Goal: Task Accomplishment & Management: Manage account settings

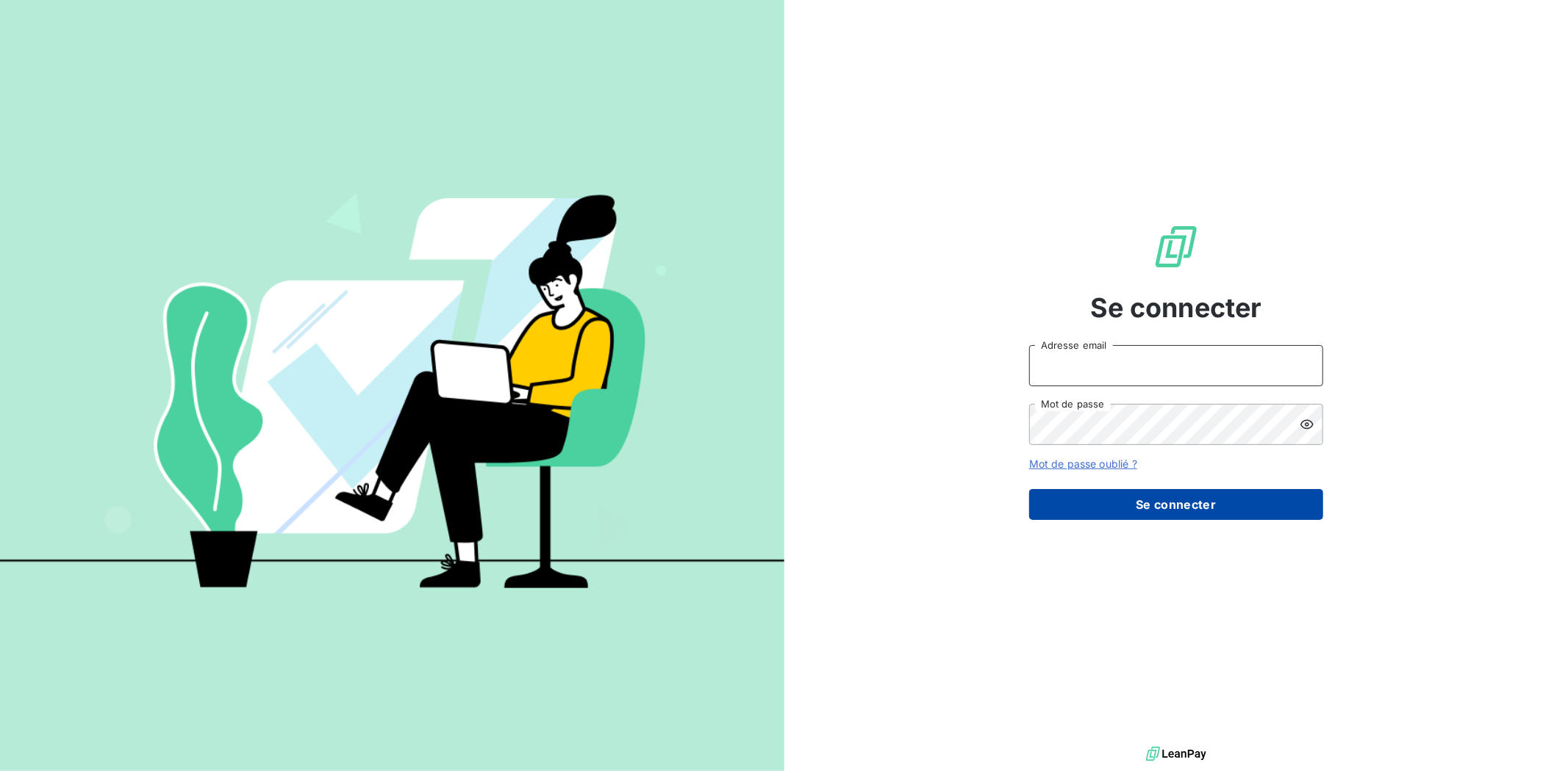
type input "[PERSON_NAME][EMAIL_ADDRESS][DOMAIN_NAME]"
click at [1167, 504] on button "Se connecter" at bounding box center [1176, 504] width 294 height 31
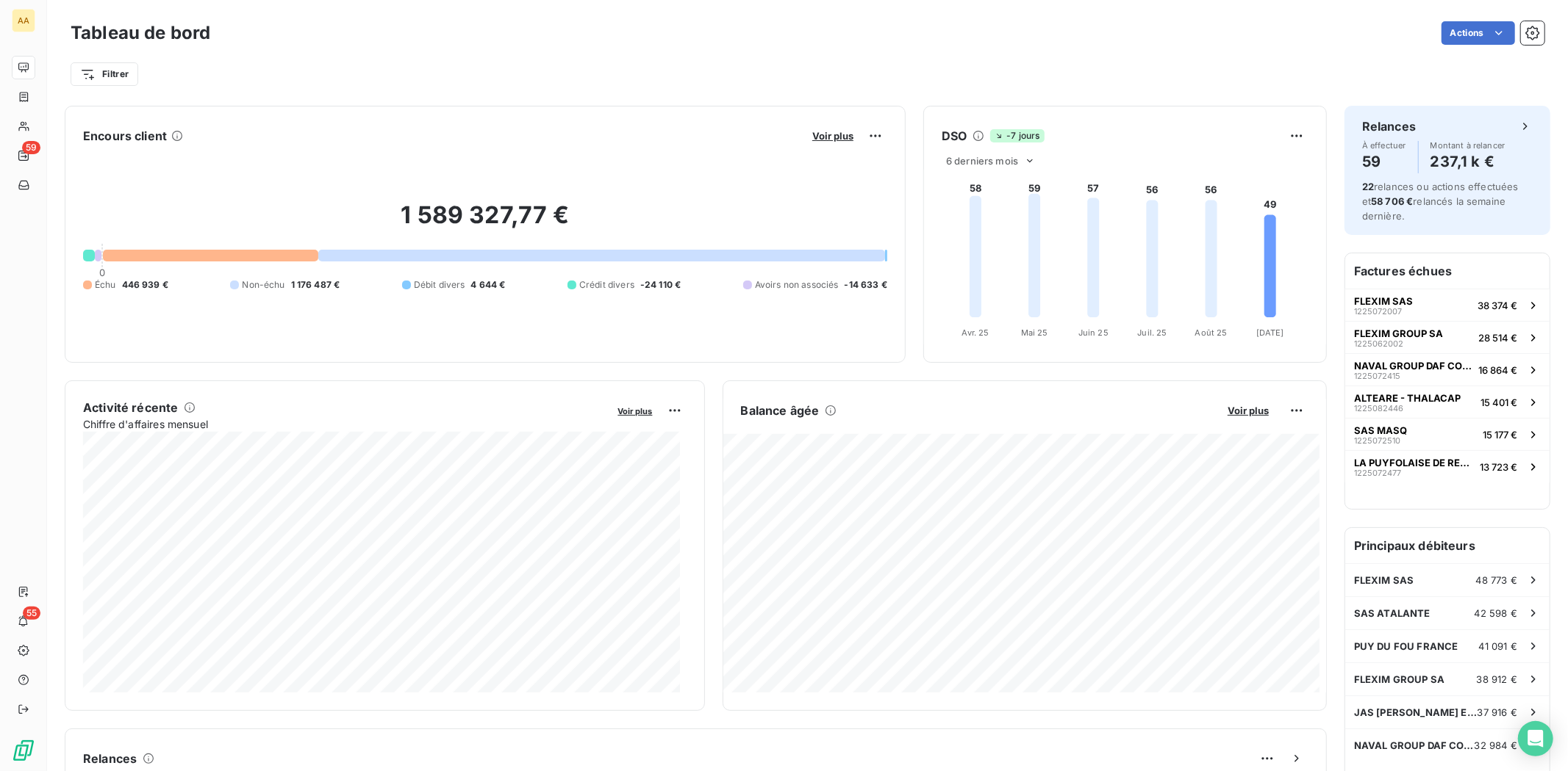
click at [374, 48] on div "Filtrer" at bounding box center [807, 68] width 1474 height 40
click at [1148, 53] on div "Filtrer" at bounding box center [807, 68] width 1474 height 40
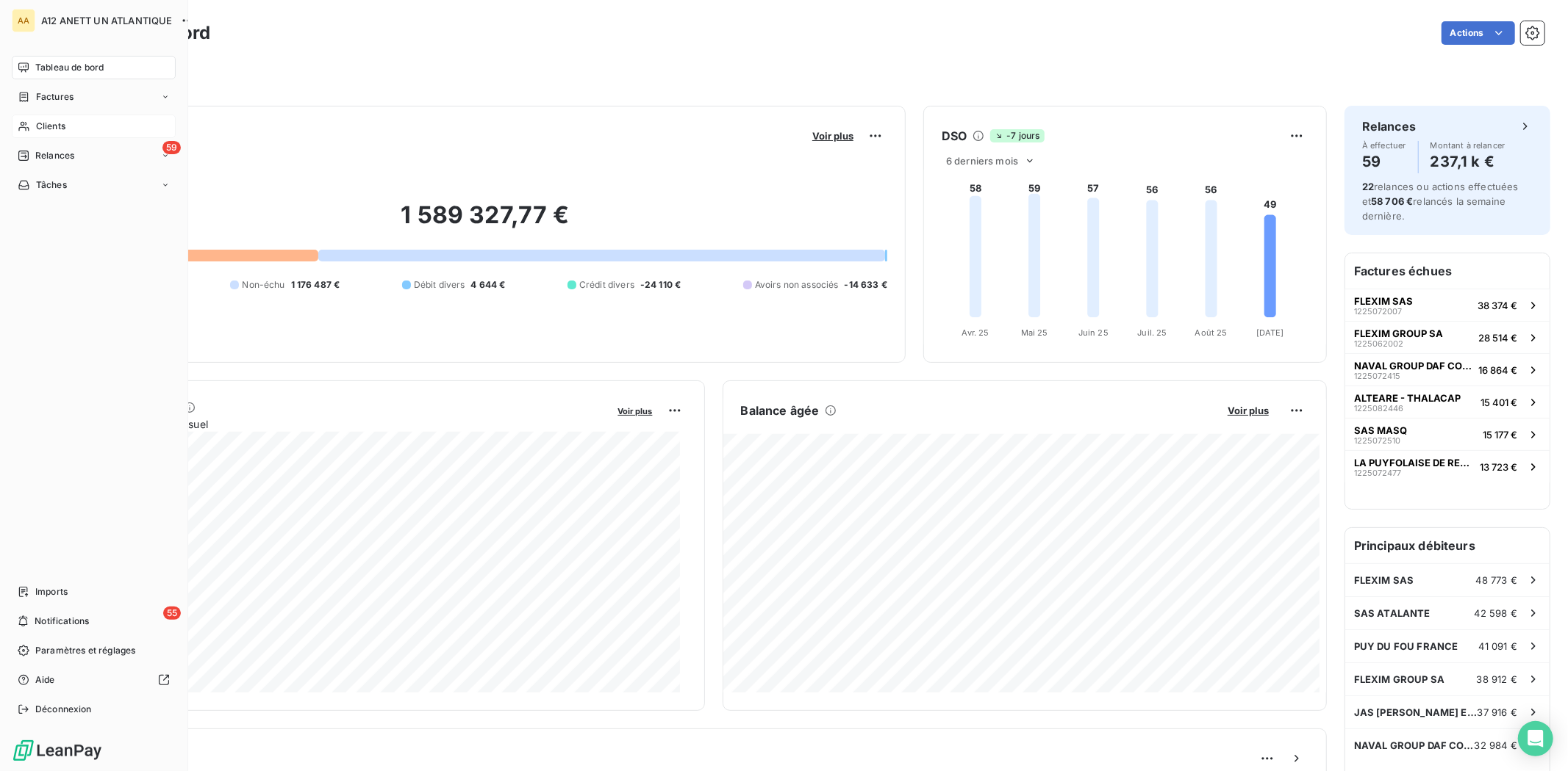
drag, startPoint x: 63, startPoint y: 122, endPoint x: 76, endPoint y: 120, distance: 13.2
click at [62, 122] on span "Clients" at bounding box center [50, 127] width 29 height 13
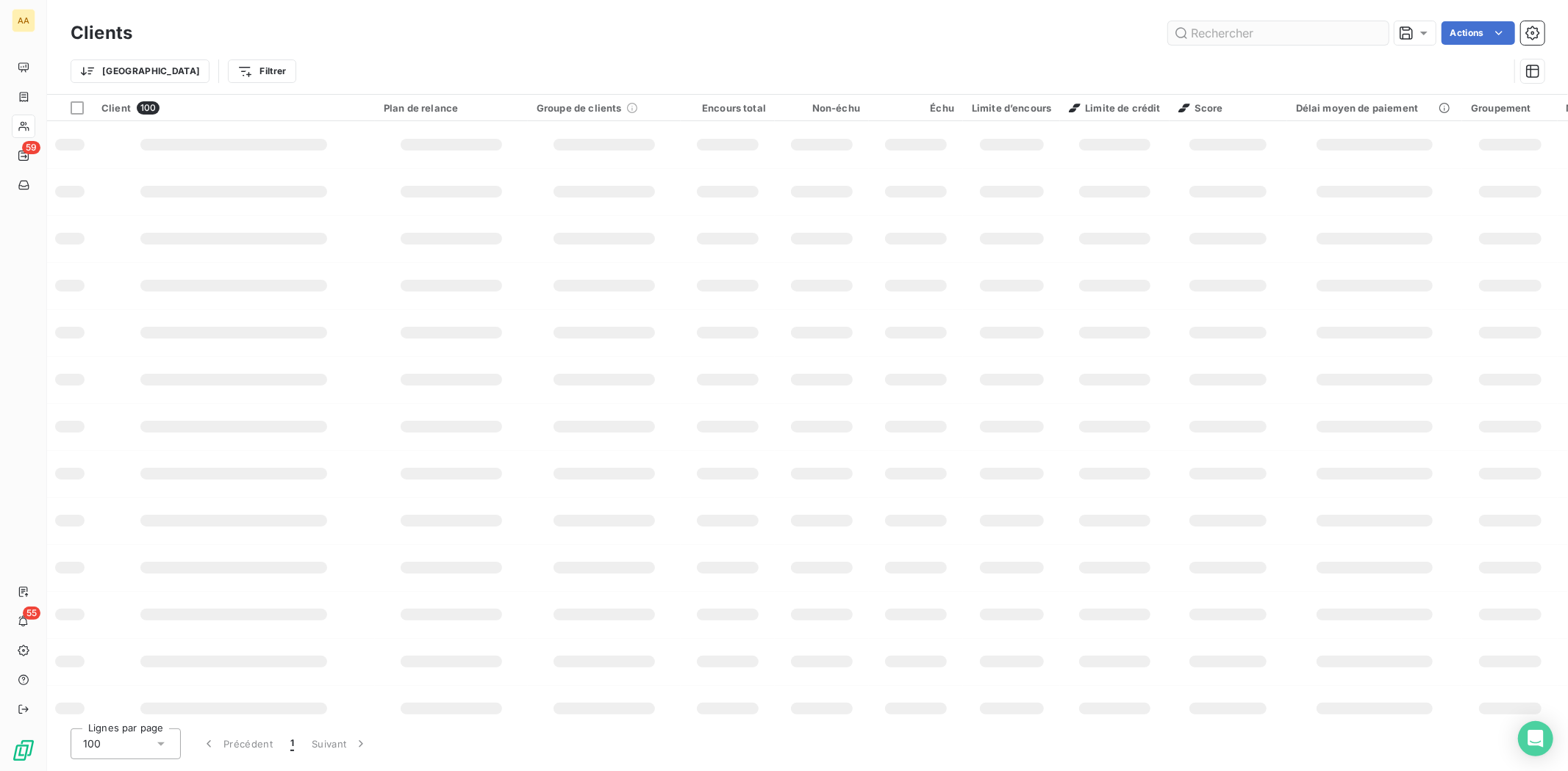
click at [1243, 37] on input "text" at bounding box center [1279, 33] width 220 height 23
type input "1720"
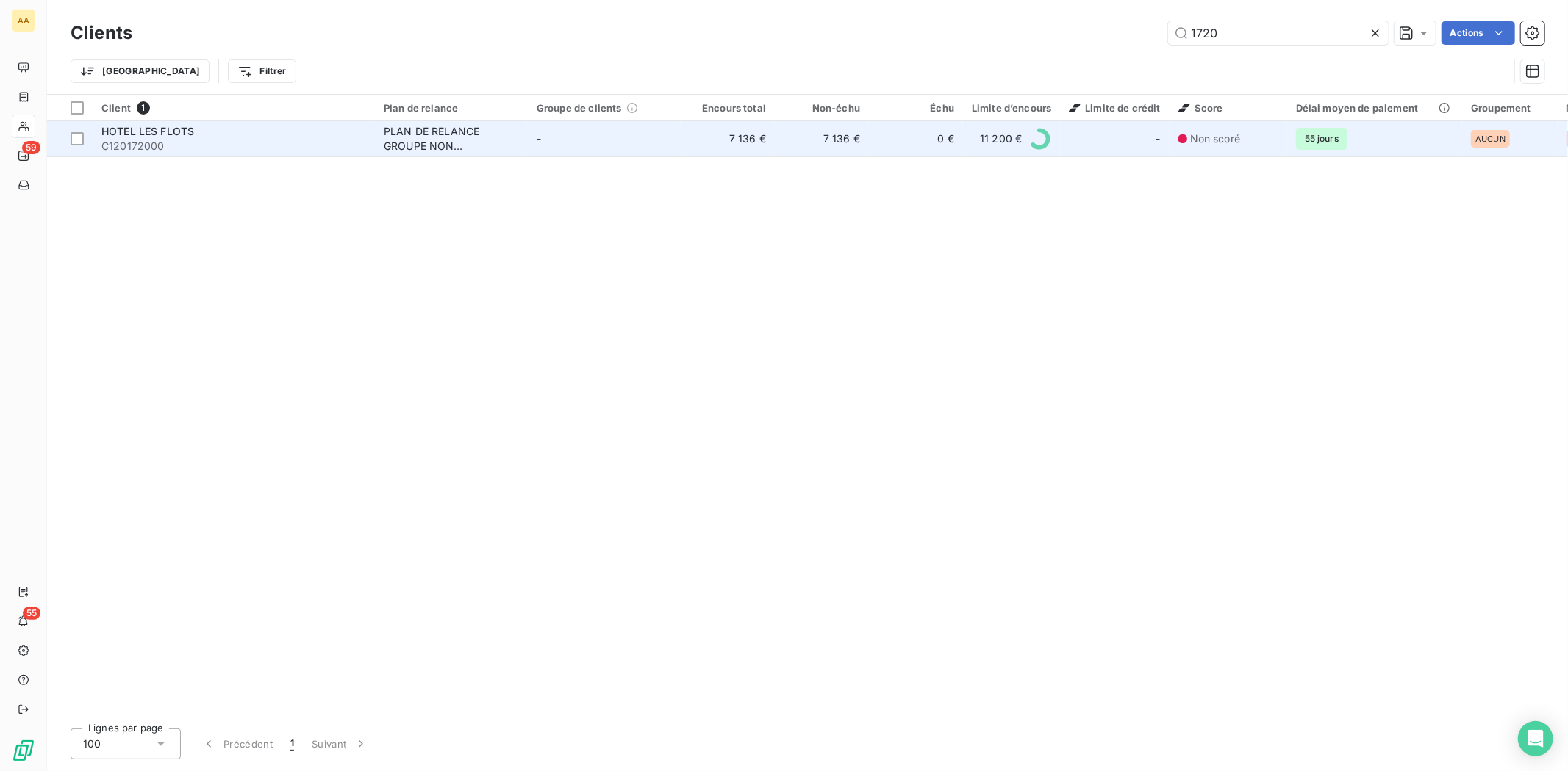
click at [138, 145] on span "C120172000" at bounding box center [234, 147] width 264 height 15
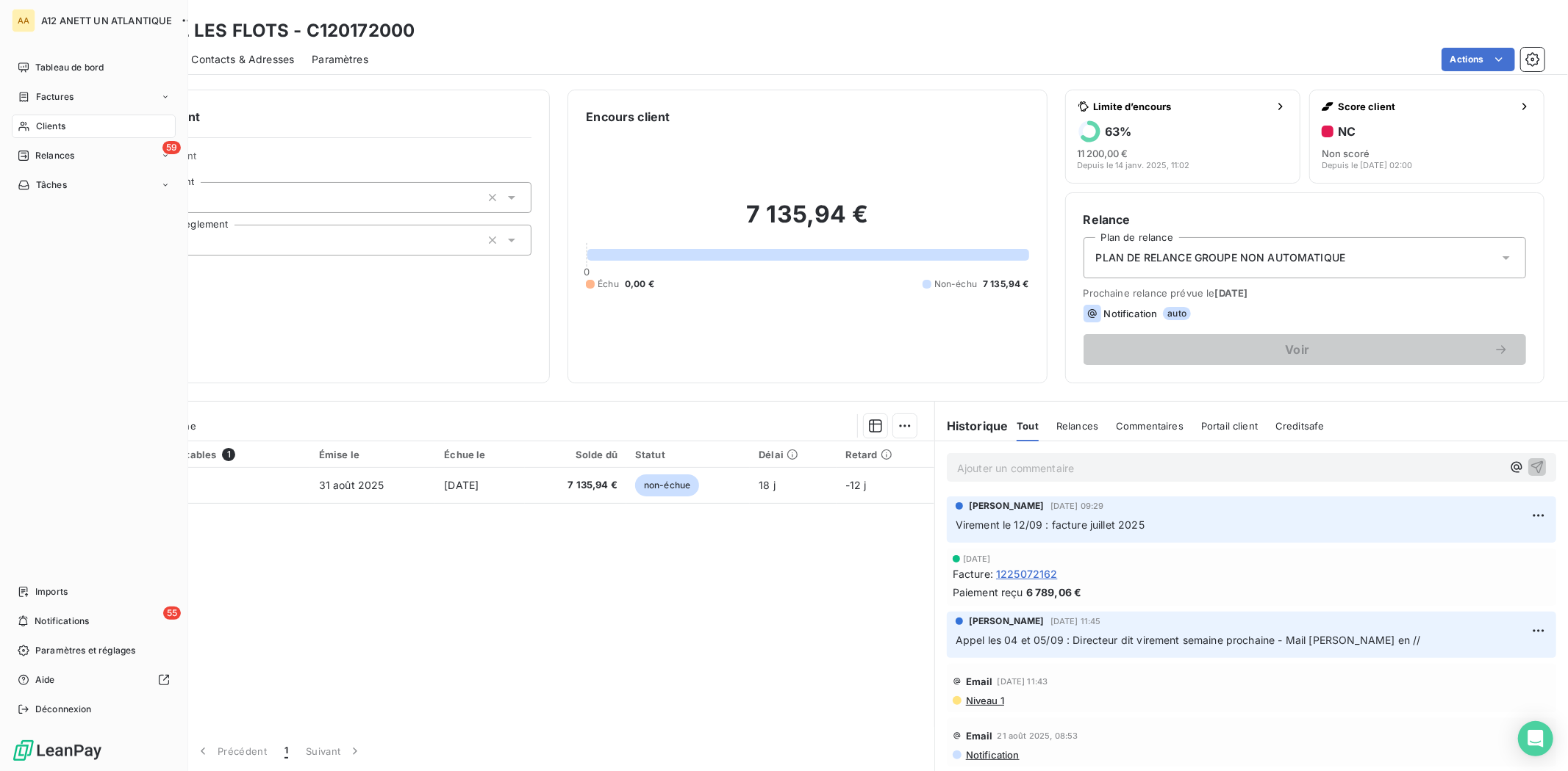
click at [62, 127] on span "Clients" at bounding box center [50, 127] width 29 height 13
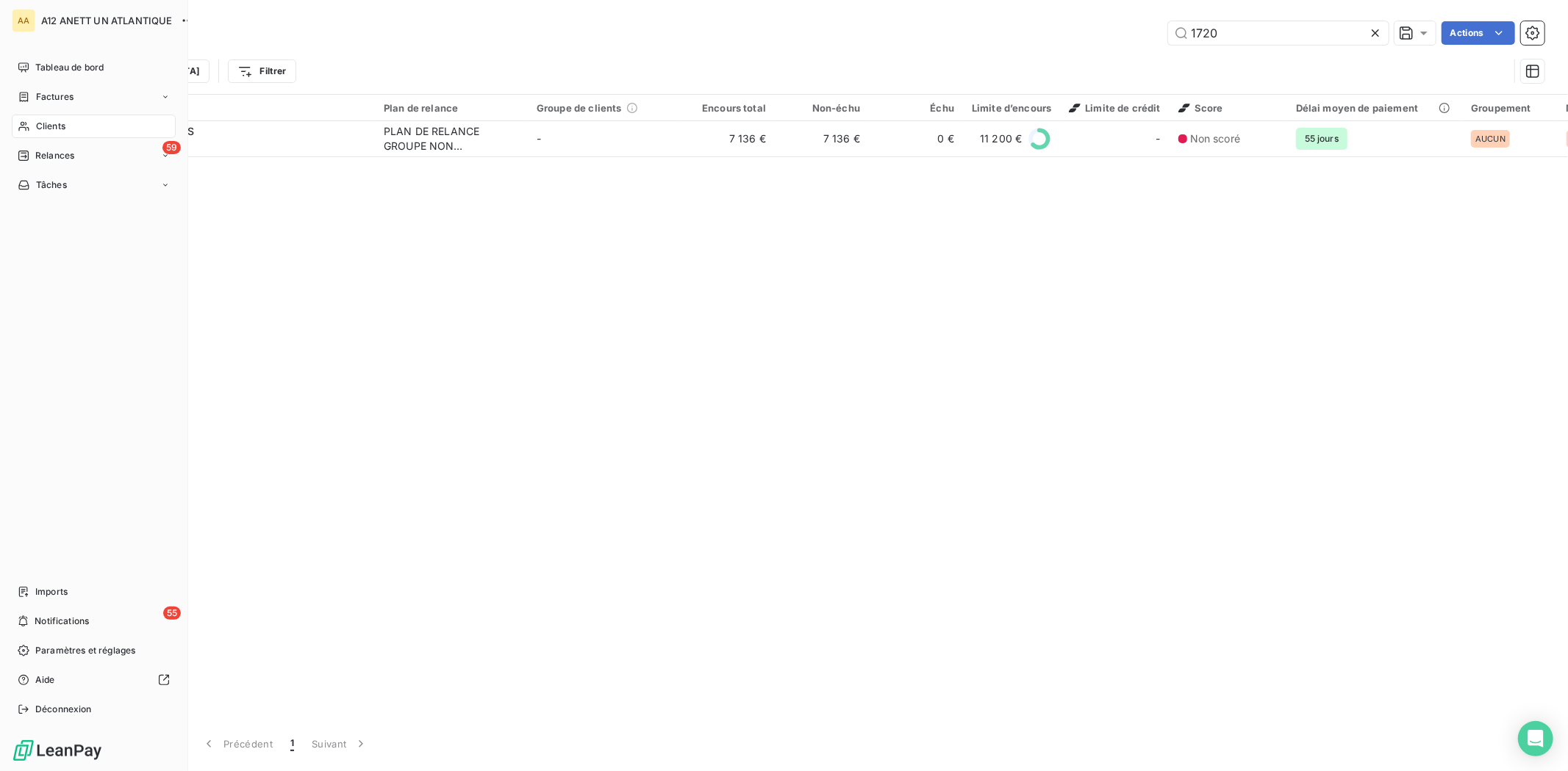
click at [53, 127] on span "Clients" at bounding box center [50, 127] width 29 height 13
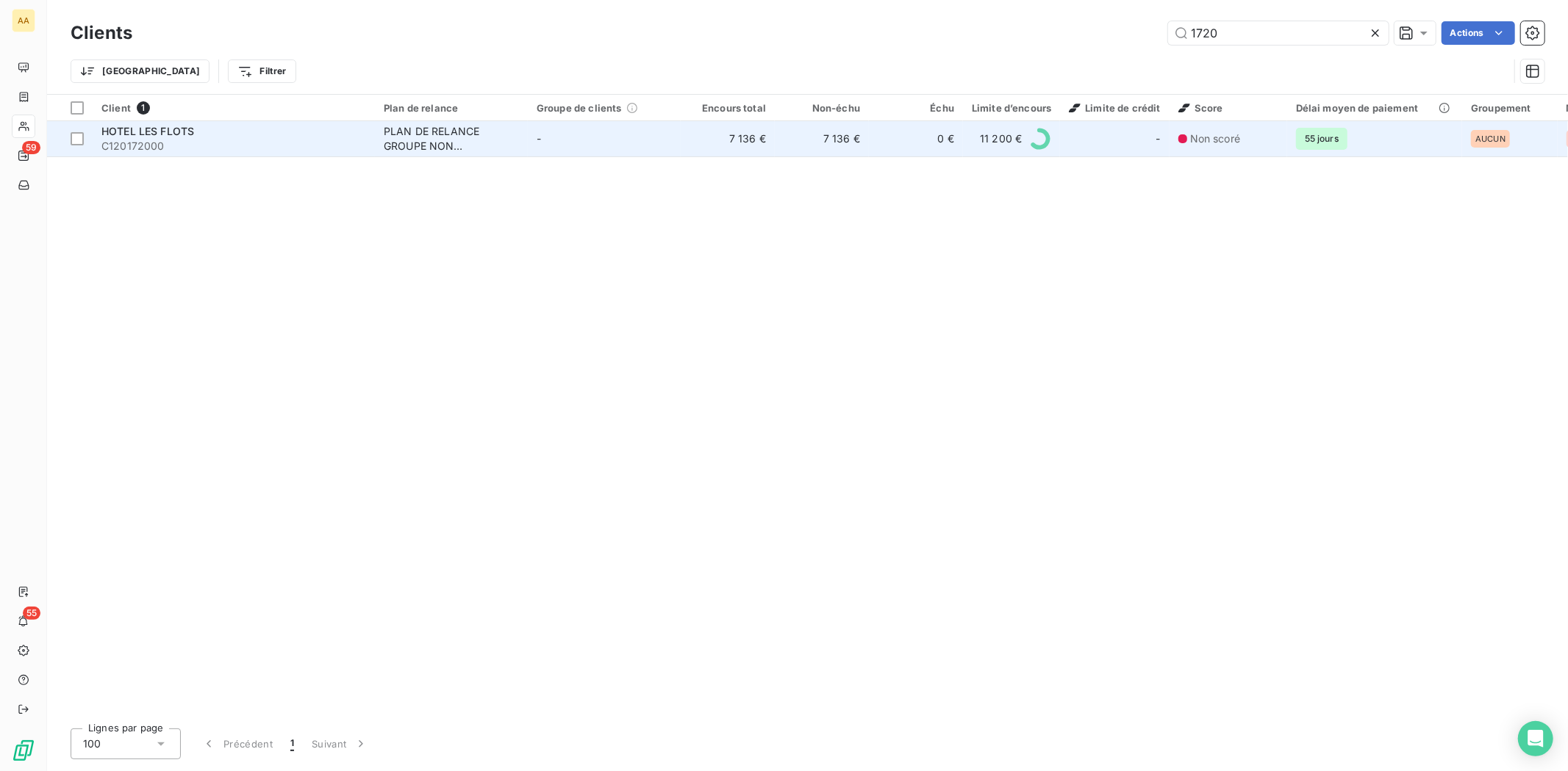
click at [127, 139] on span "C120172000" at bounding box center [234, 147] width 264 height 15
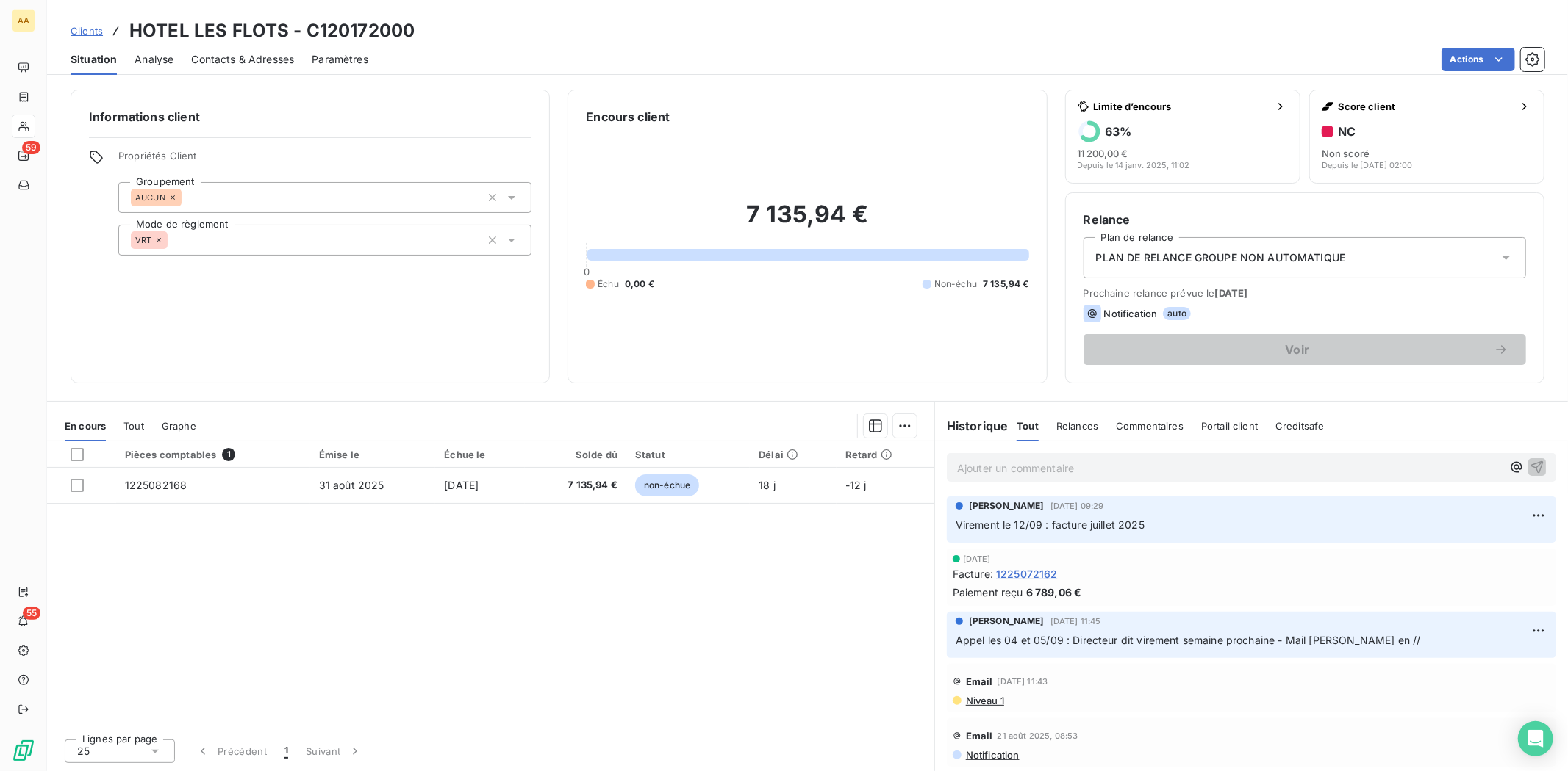
click at [797, 13] on div "Clients HOTEL LES FLOTS - C120172000 Situation Analyse Contacts & Adresses Para…" at bounding box center [807, 38] width 1521 height 75
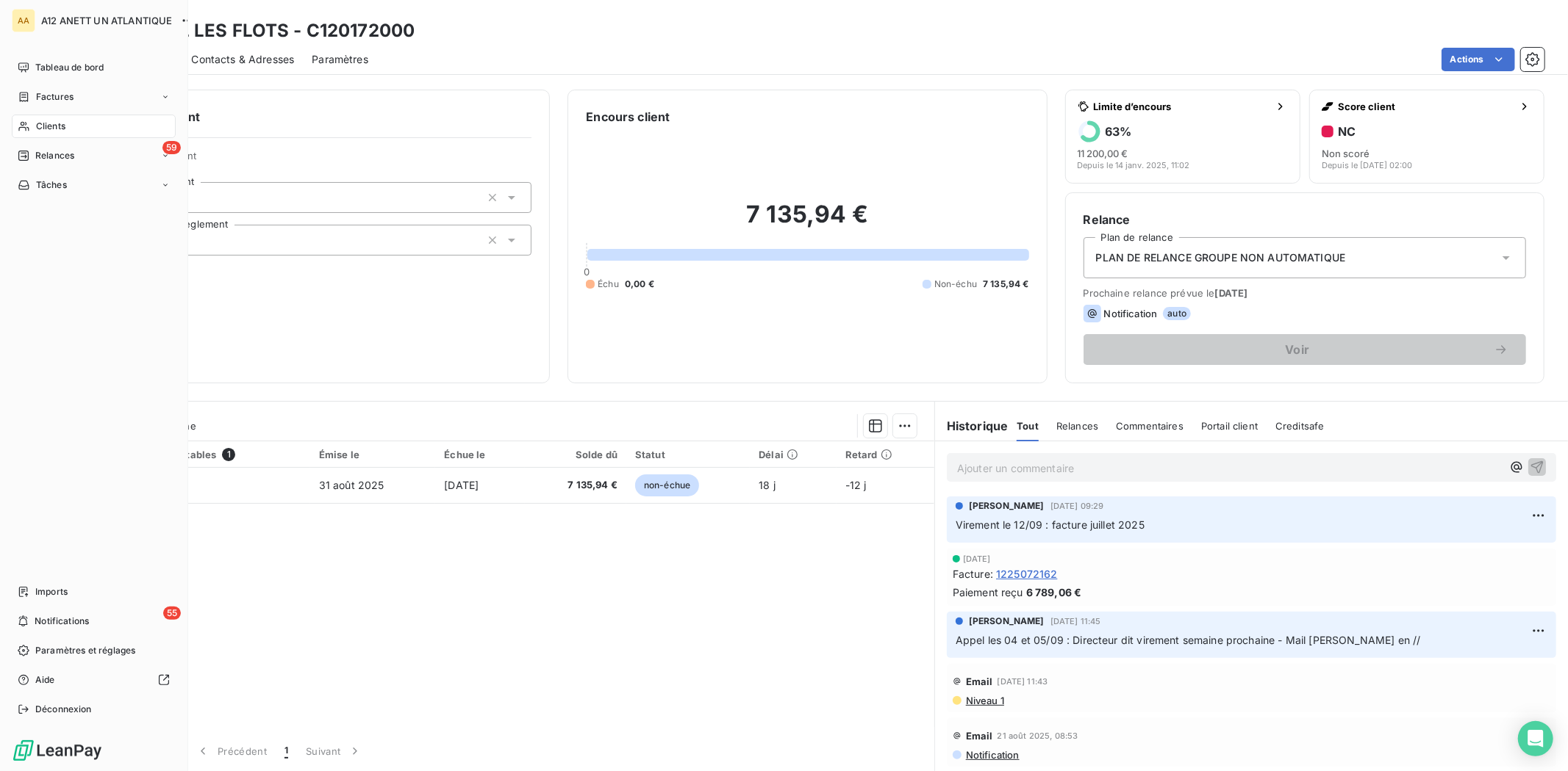
click at [41, 121] on span "Clients" at bounding box center [50, 127] width 29 height 13
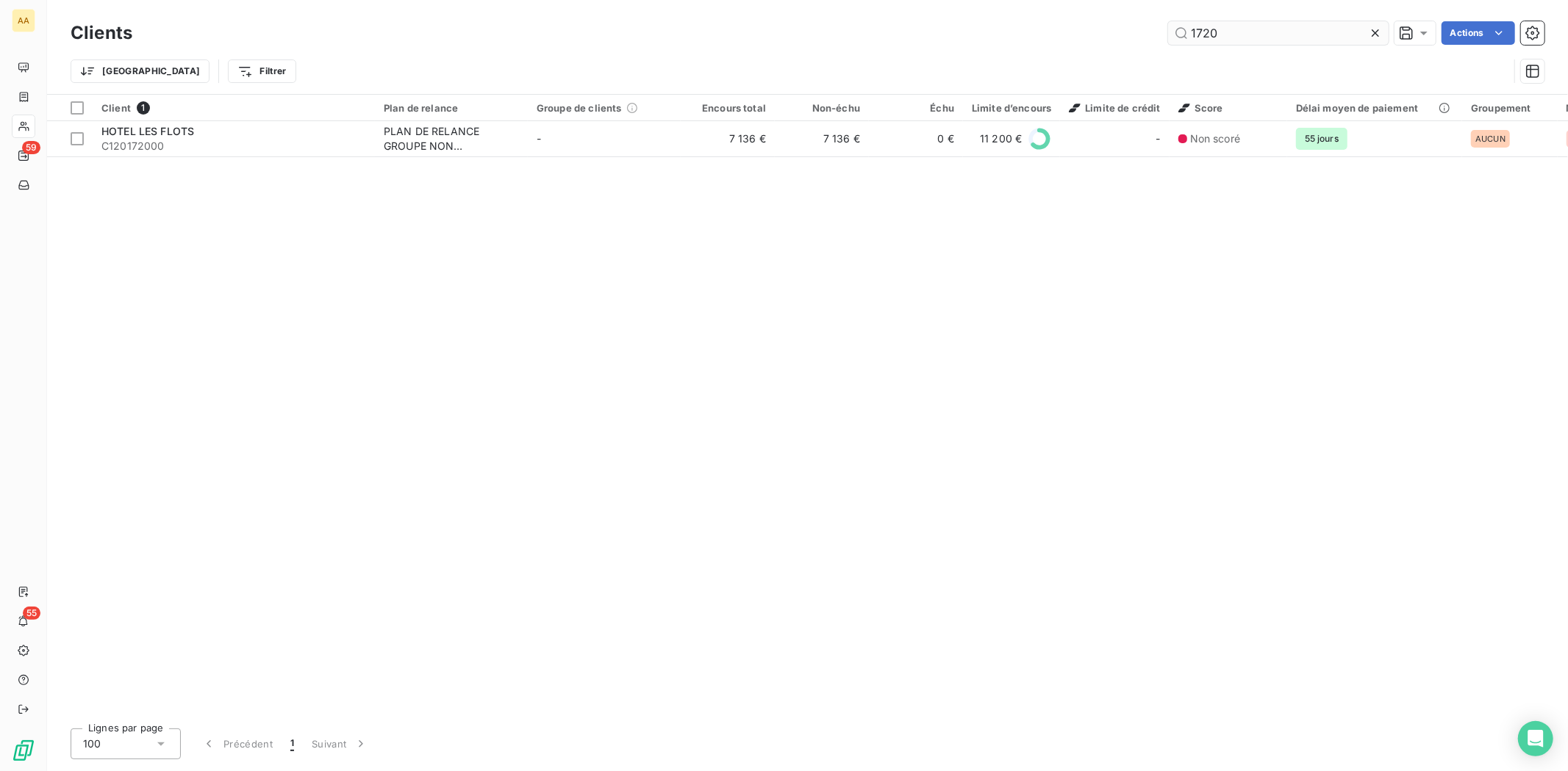
drag, startPoint x: 1281, startPoint y: 24, endPoint x: 1174, endPoint y: 32, distance: 107.3
click at [1174, 32] on input "1720" at bounding box center [1279, 33] width 220 height 23
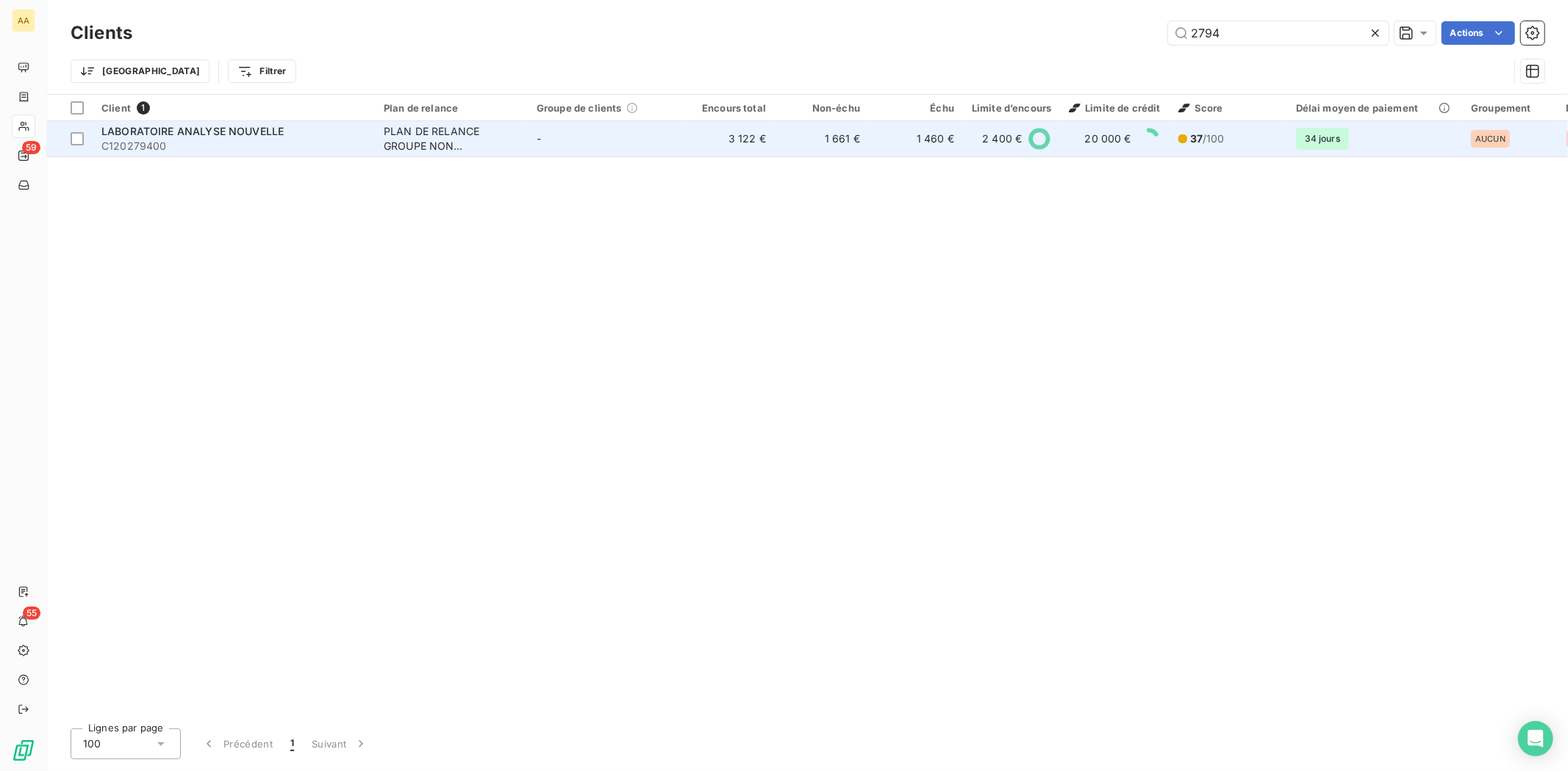
type input "2794"
click at [122, 143] on span "C120279400" at bounding box center [234, 147] width 264 height 15
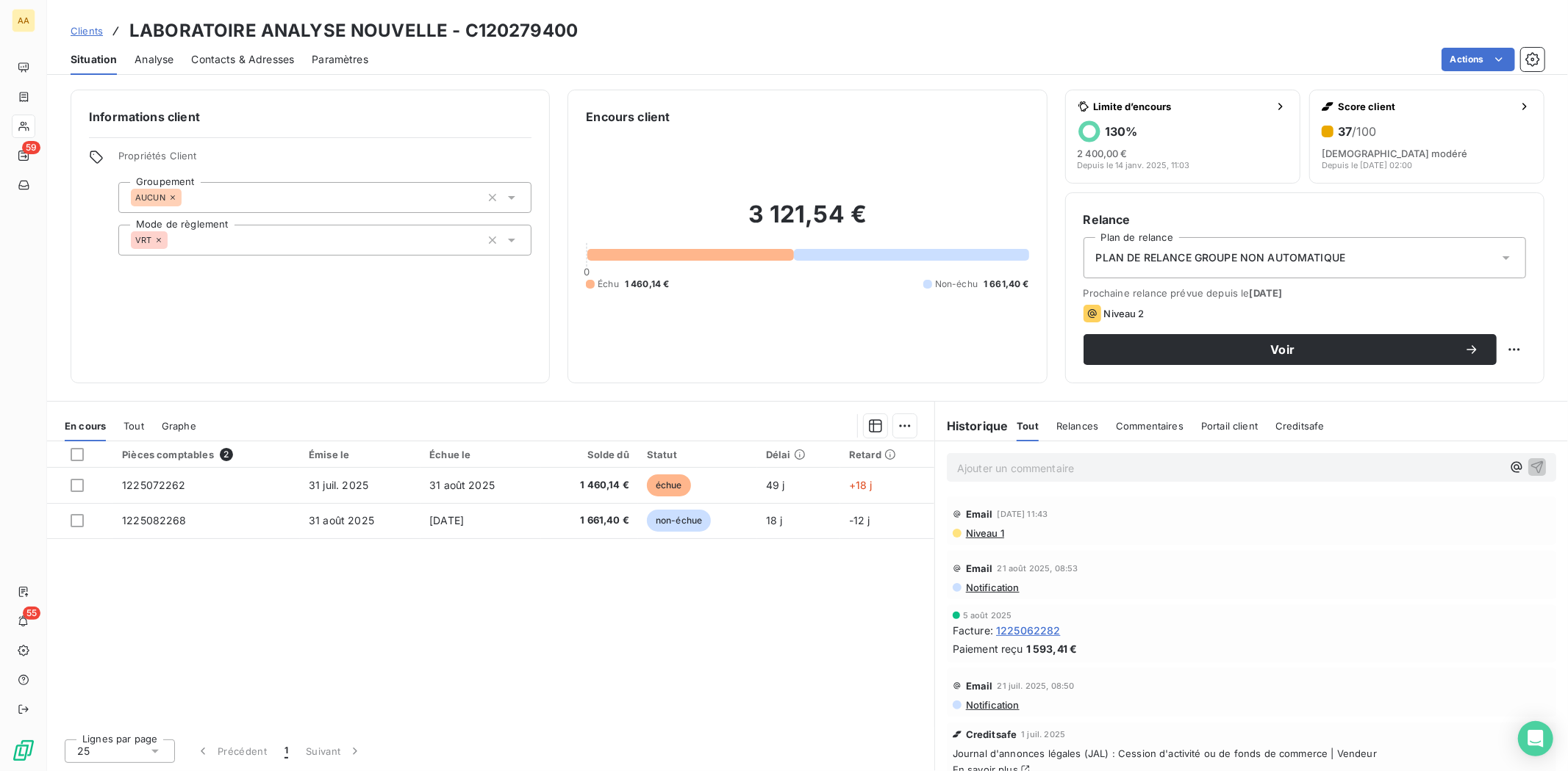
click at [590, 611] on div "Pièces comptables 2 Émise le Échue le Solde dû Statut Délai Retard 1225072262 […" at bounding box center [490, 584] width 887 height 286
click at [716, 598] on div "Pièces comptables 2 Émise le Échue le Solde dû Statut Délai Retard 1225072262 […" at bounding box center [490, 584] width 887 height 286
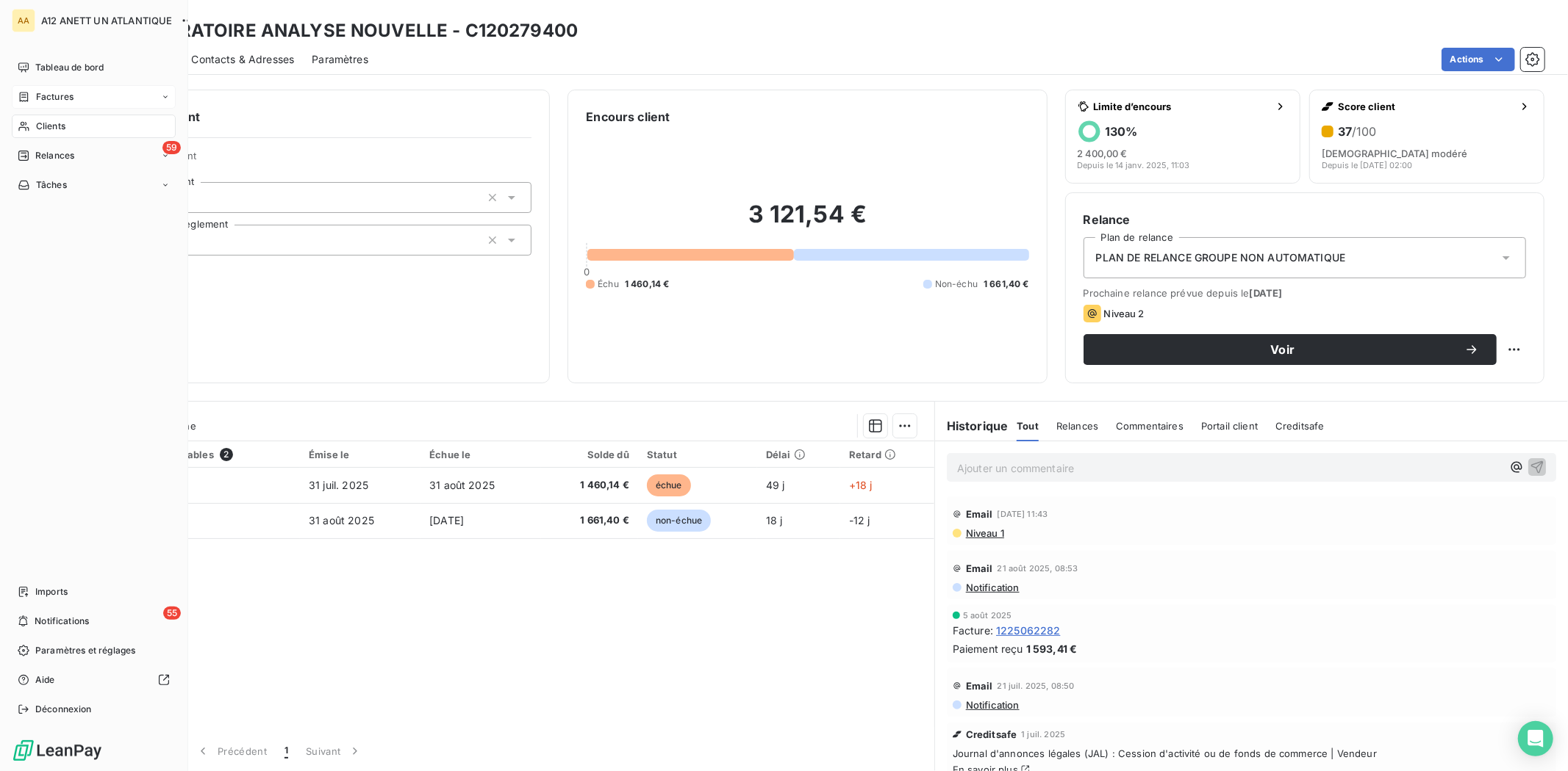
click at [60, 97] on span "Factures" at bounding box center [54, 97] width 38 height 13
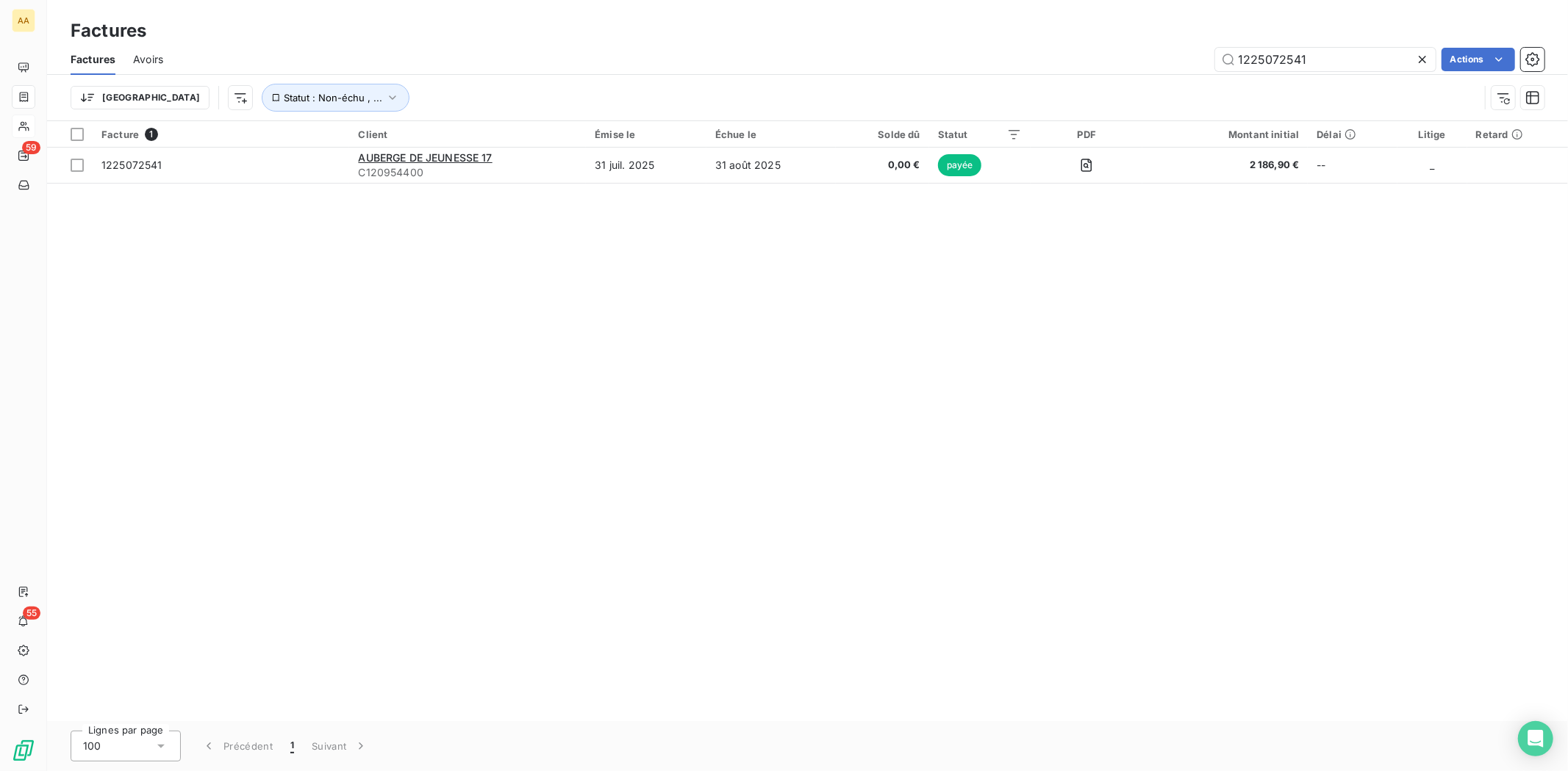
type input "1225072541"
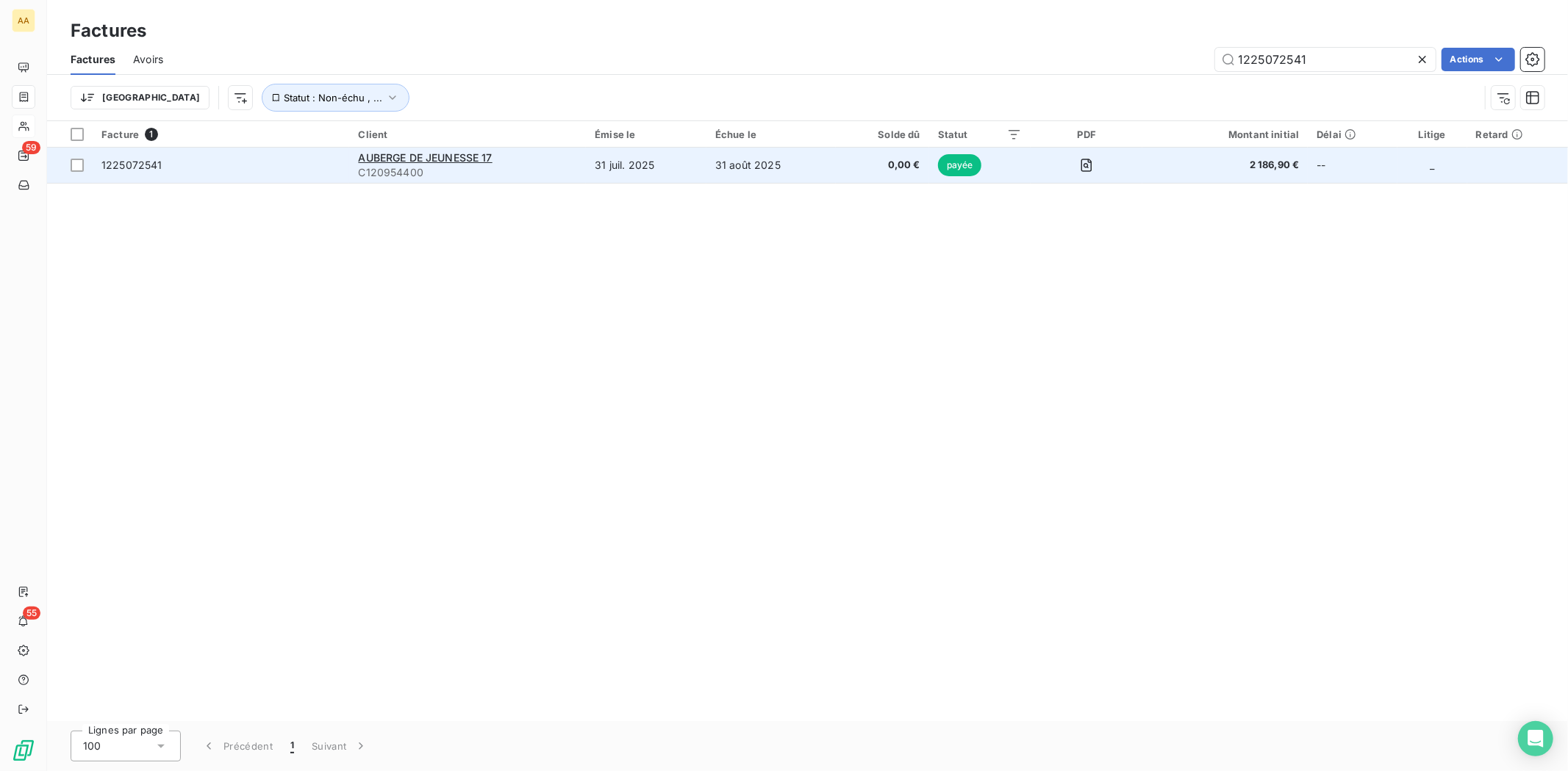
click at [395, 165] on span "C120954400" at bounding box center [467, 173] width 219 height 15
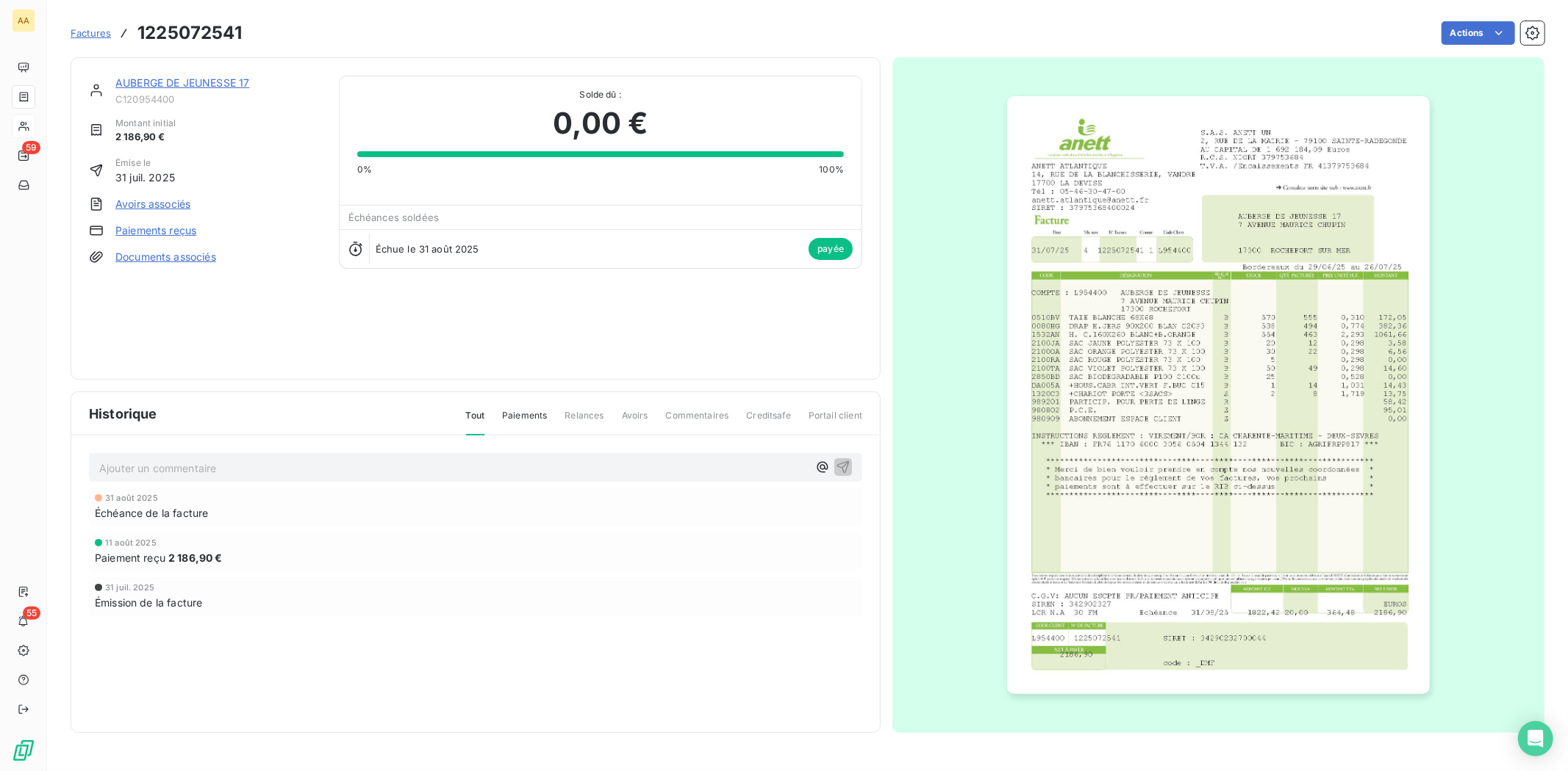
click at [137, 81] on link "AUBERGE DE JEUNESSE 17" at bounding box center [182, 83] width 133 height 13
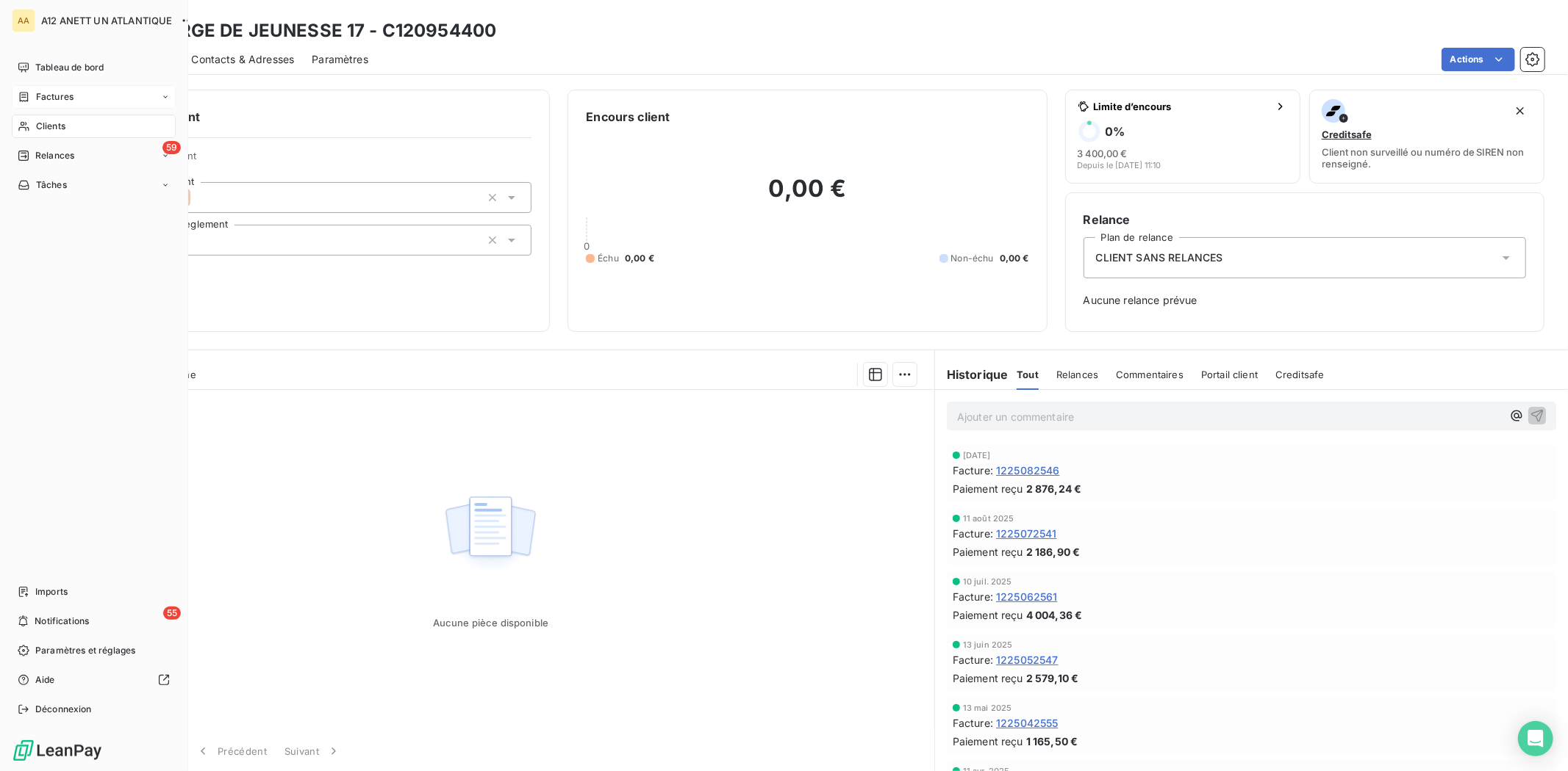
click at [58, 129] on span "Clients" at bounding box center [50, 127] width 29 height 13
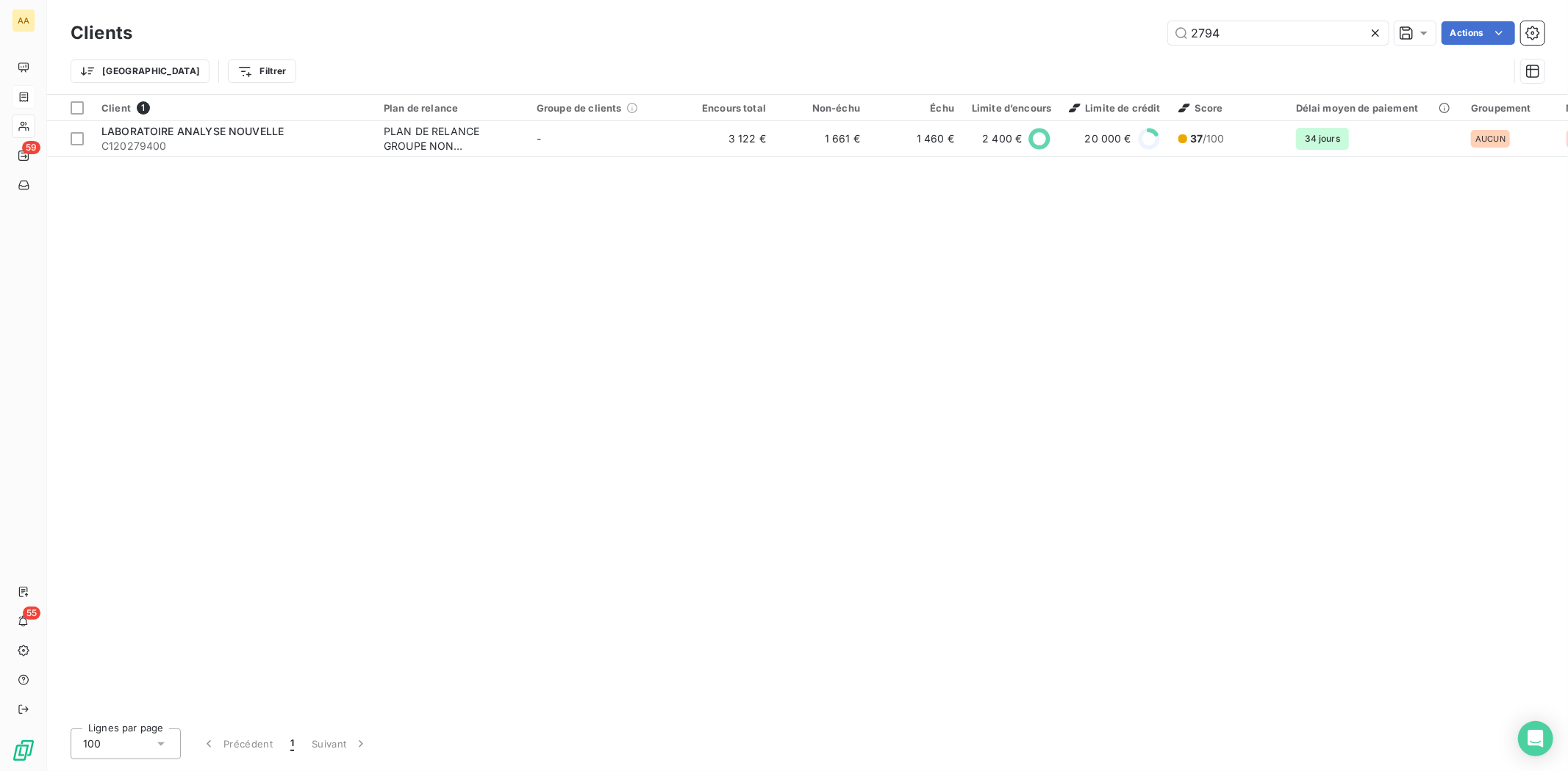
drag, startPoint x: 1268, startPoint y: 35, endPoint x: 1140, endPoint y: 43, distance: 128.2
click at [1144, 41] on div "2794 Actions" at bounding box center [847, 33] width 1395 height 23
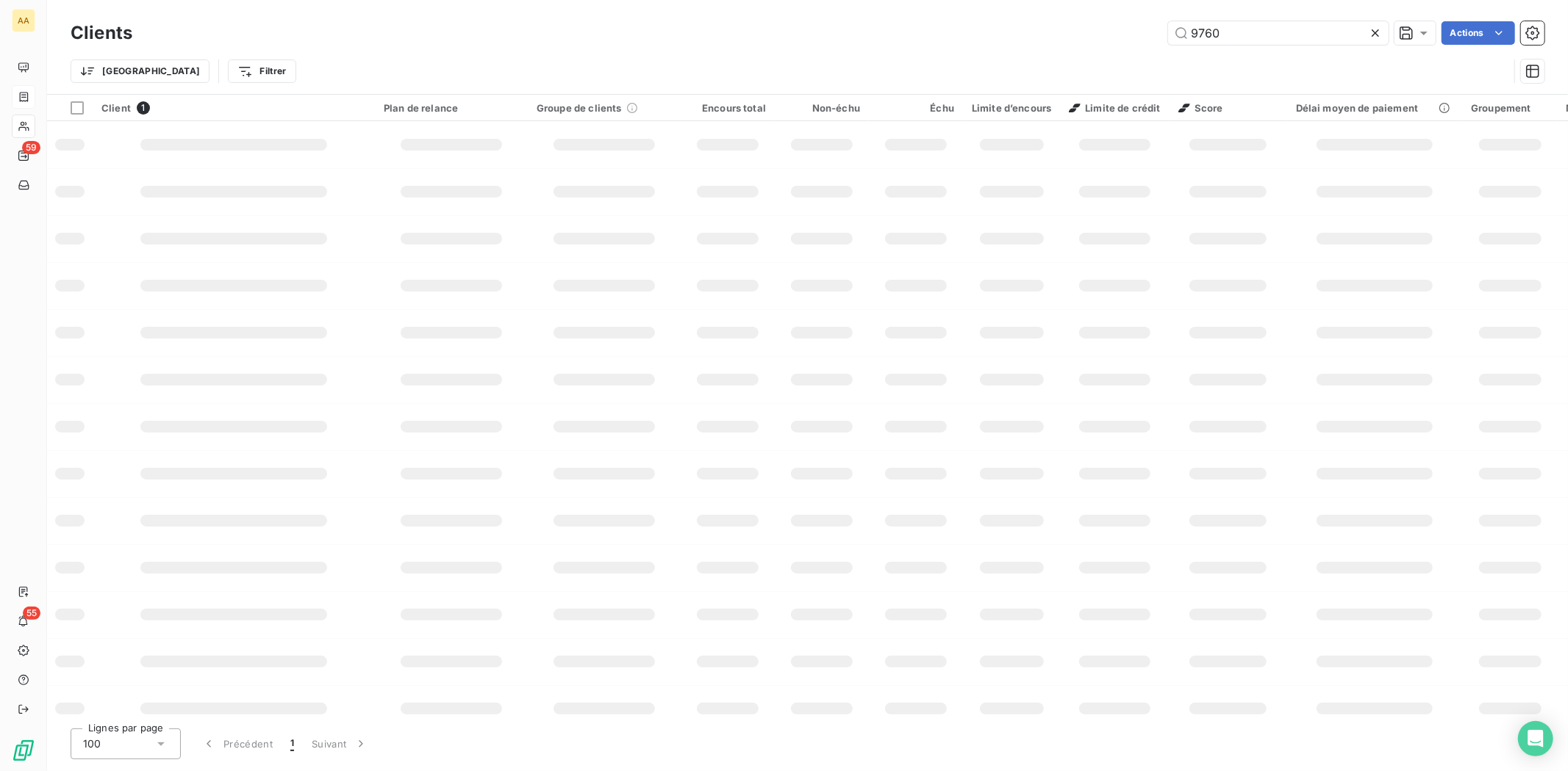
type input "9760"
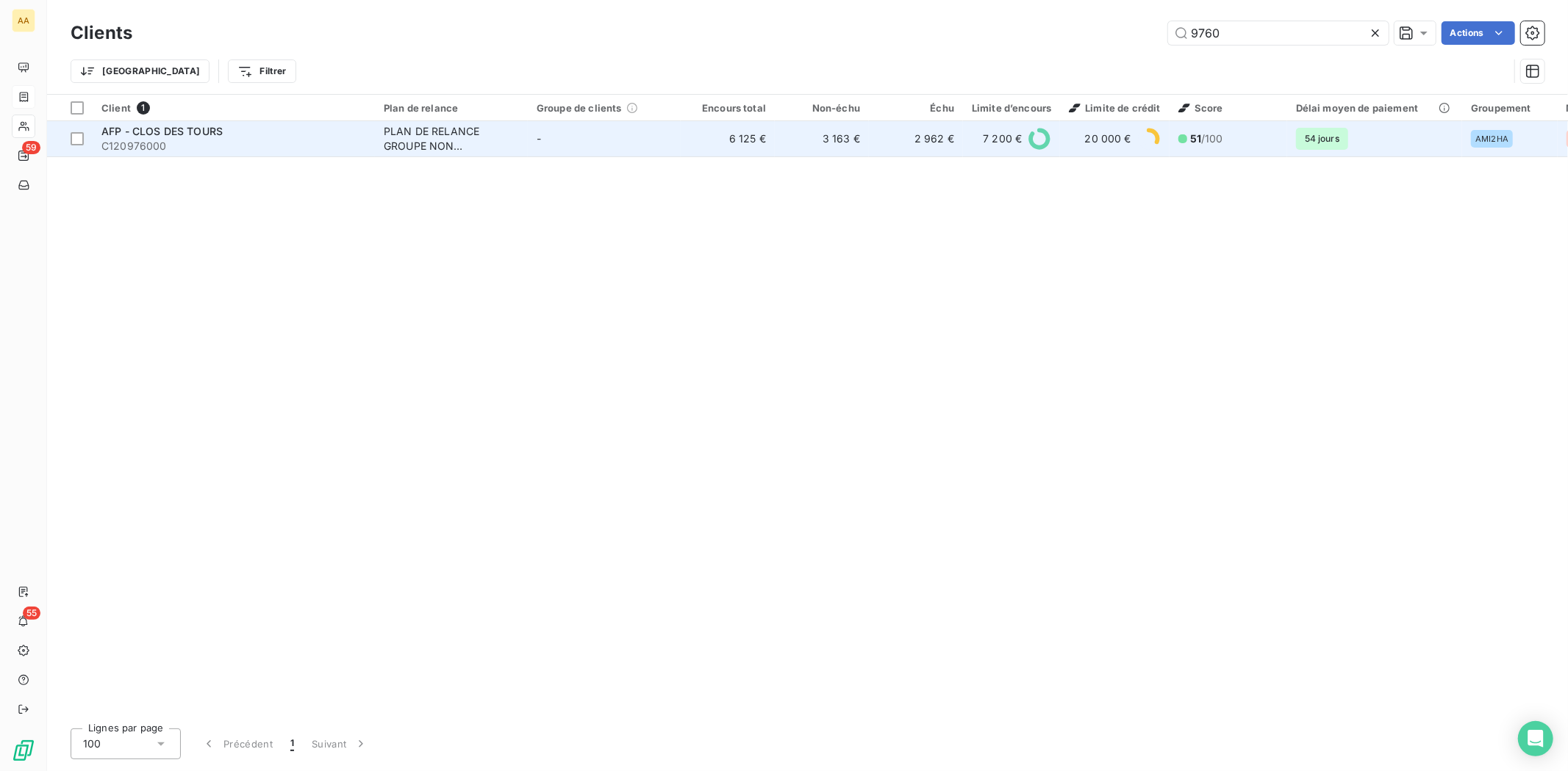
click at [133, 135] on span "AFP - CLOS DES TOURS" at bounding box center [162, 131] width 121 height 13
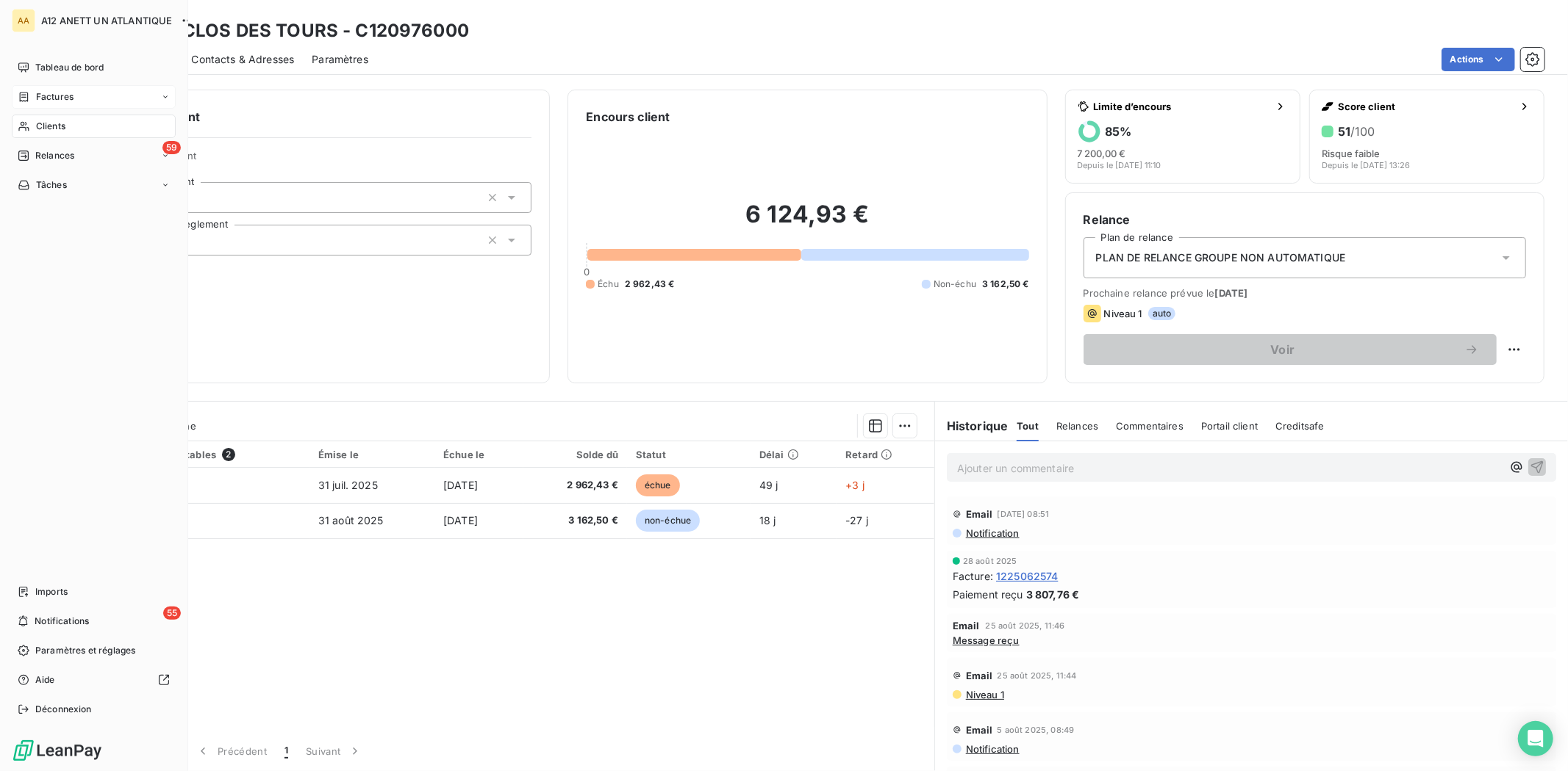
drag, startPoint x: 53, startPoint y: 89, endPoint x: 114, endPoint y: 96, distance: 61.4
click at [53, 89] on div "Factures" at bounding box center [93, 97] width 164 height 23
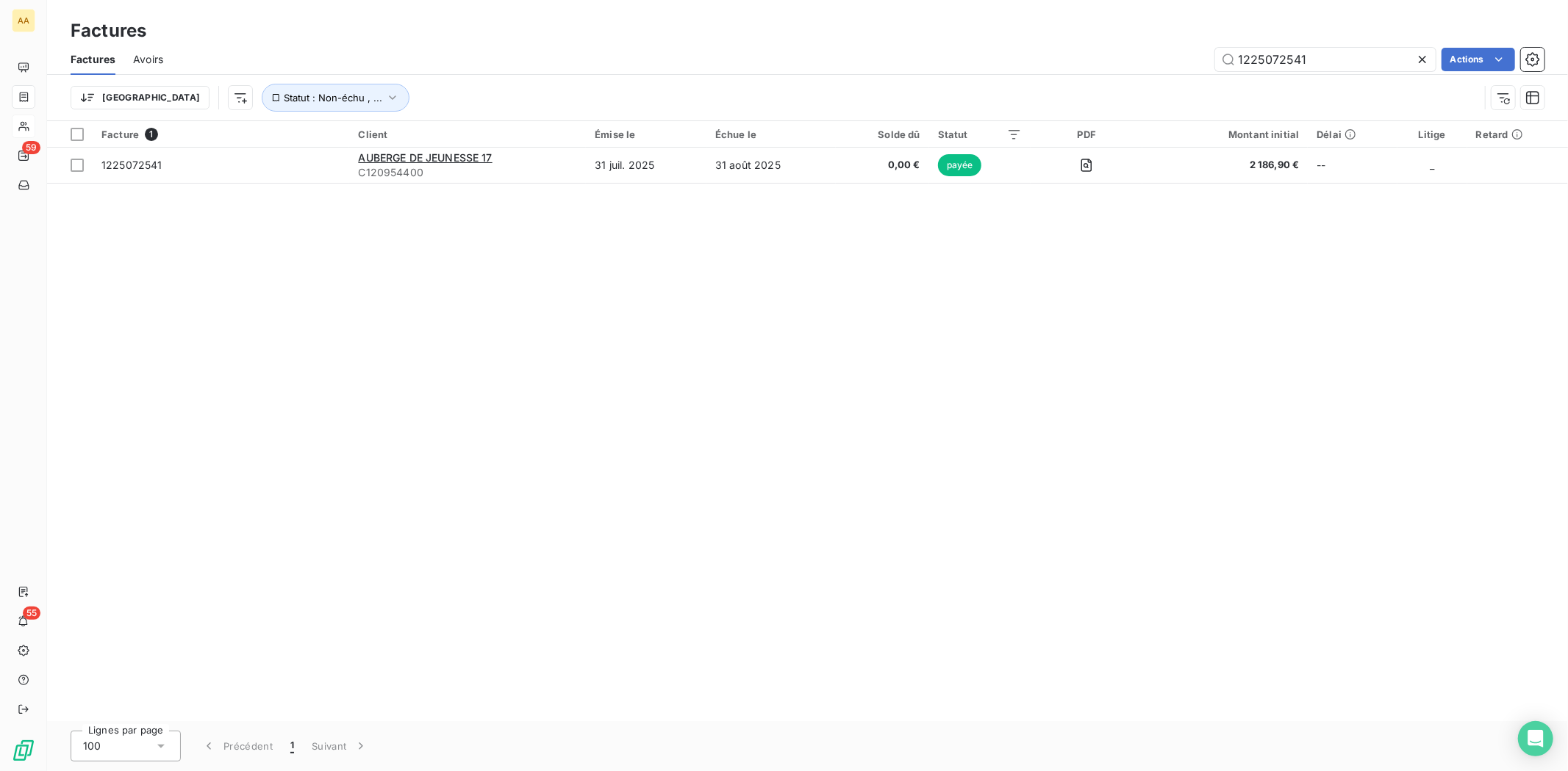
drag, startPoint x: 1311, startPoint y: 59, endPoint x: 1177, endPoint y: 60, distance: 134.0
click at [1177, 60] on div "1225072541 Actions" at bounding box center [862, 59] width 1364 height 23
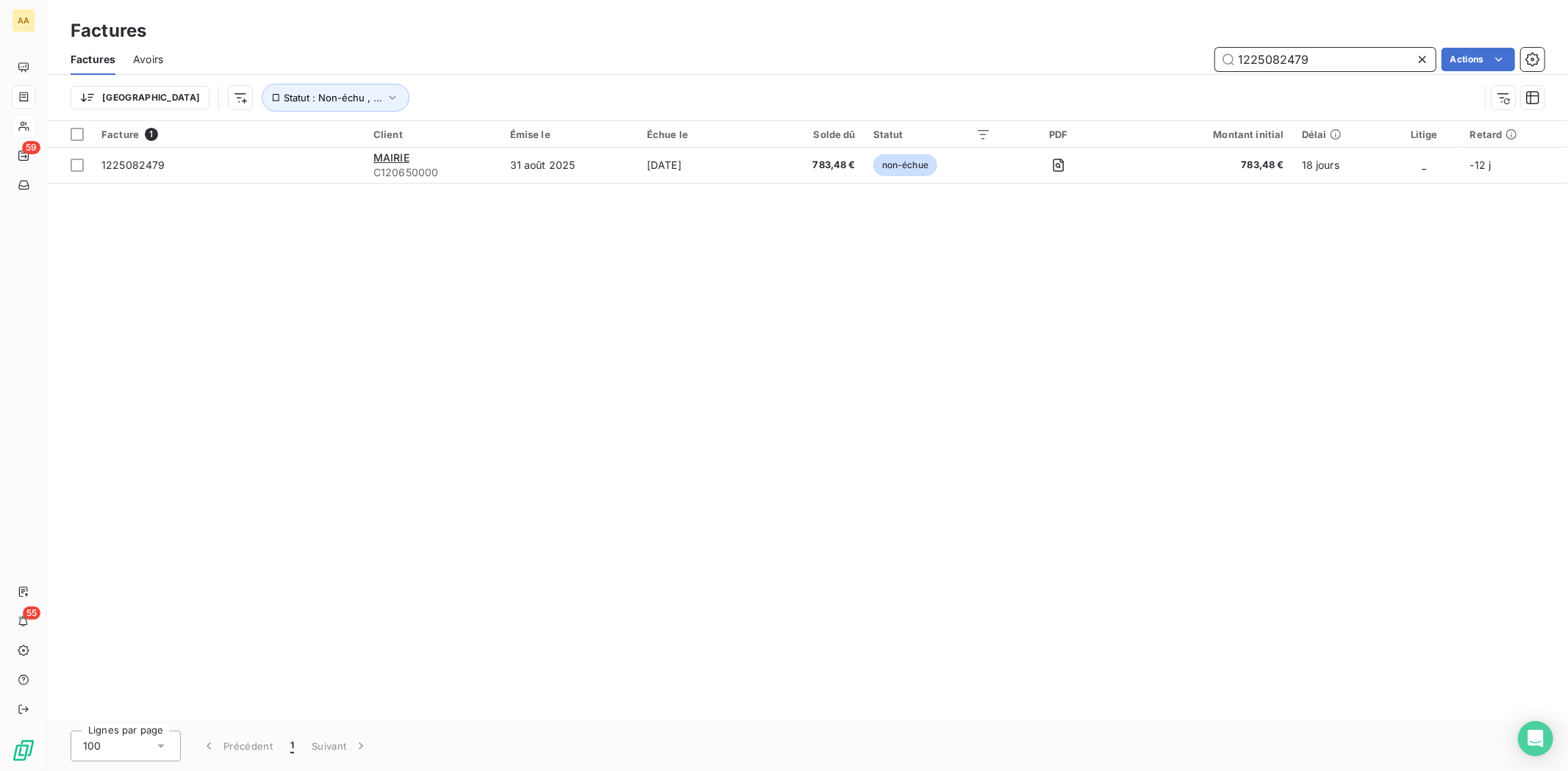
click at [1319, 59] on input "1225082479" at bounding box center [1325, 59] width 220 height 23
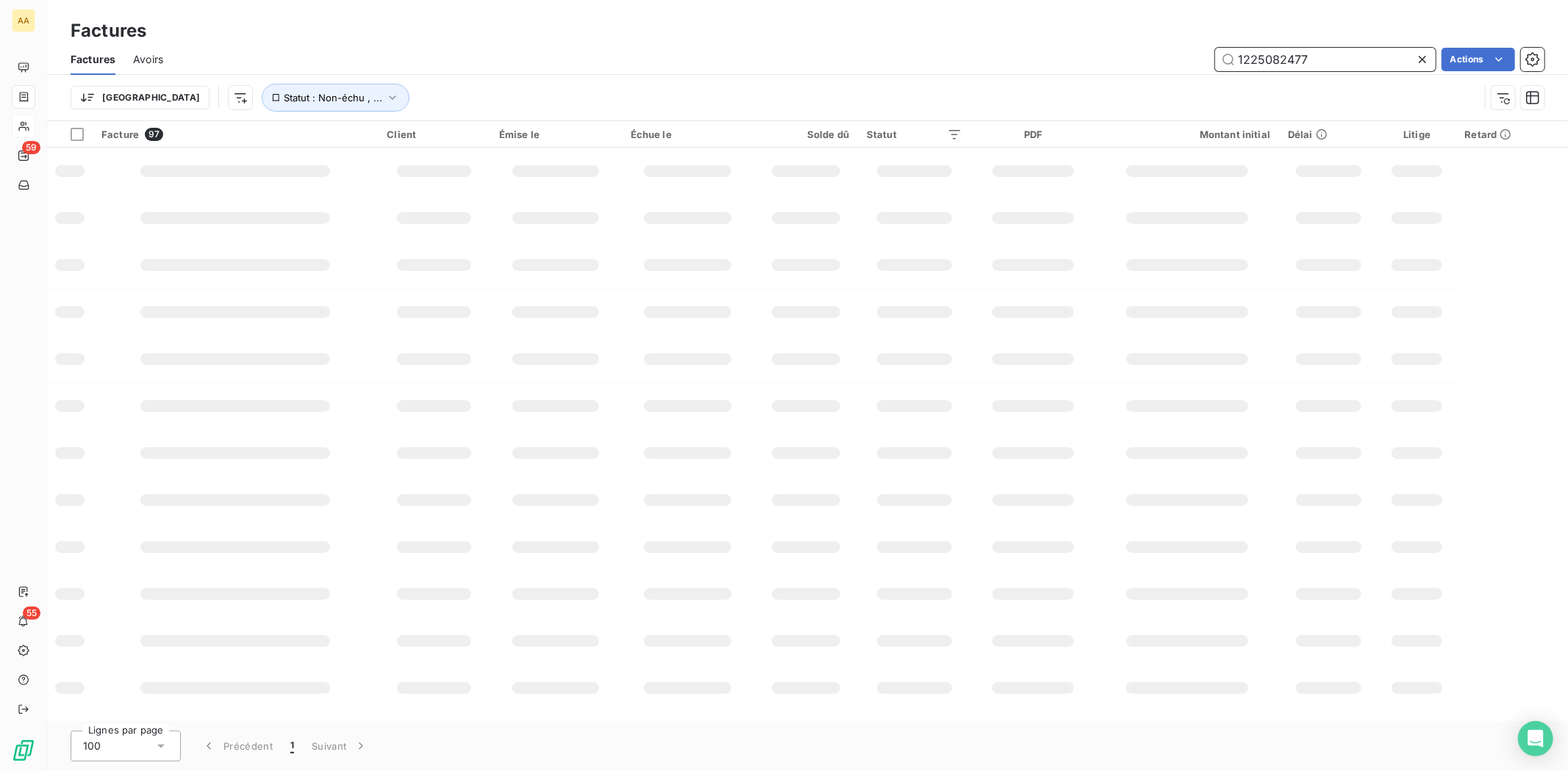
type input "1225082477"
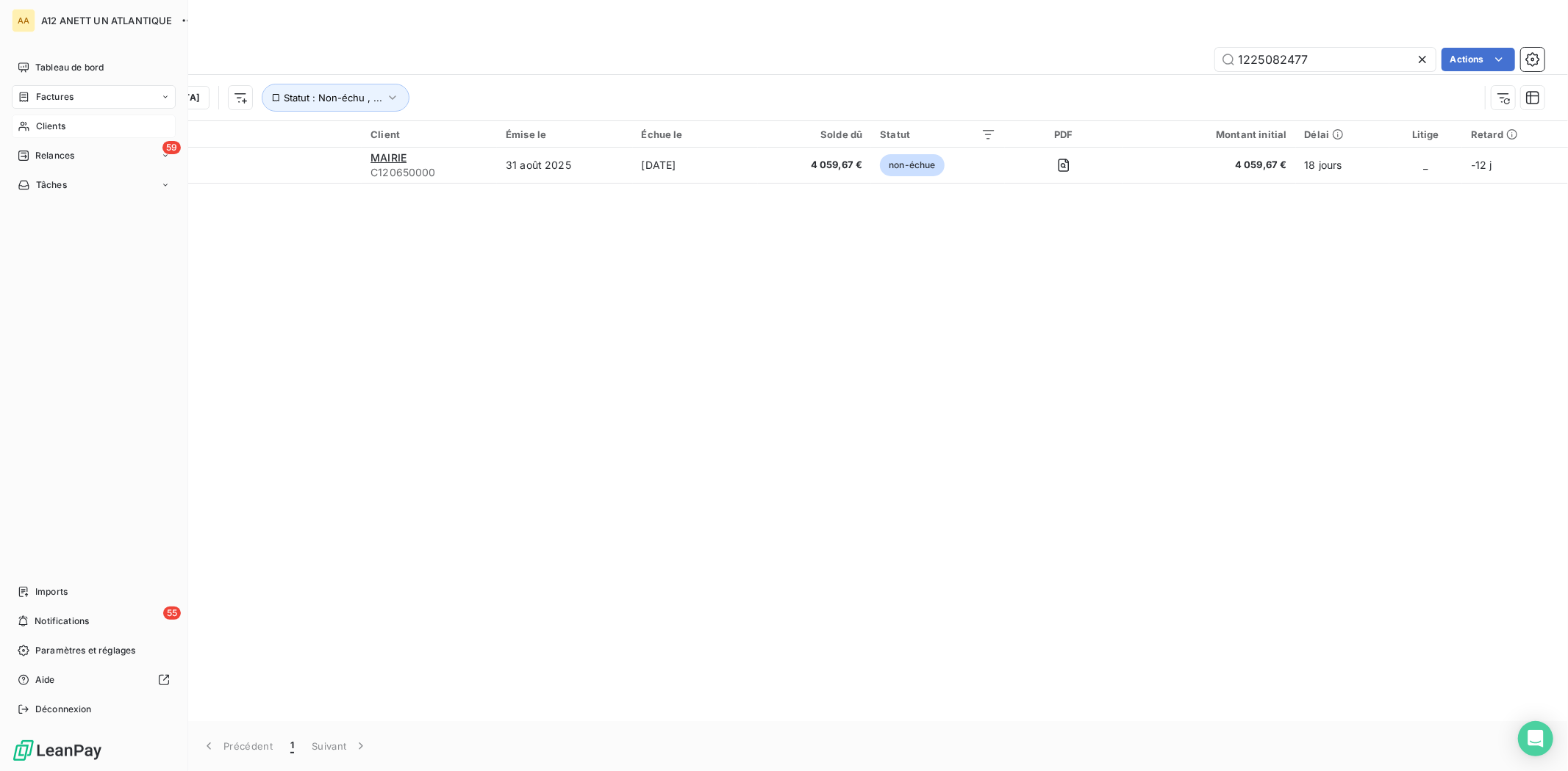
click at [53, 131] on span "Clients" at bounding box center [50, 127] width 29 height 13
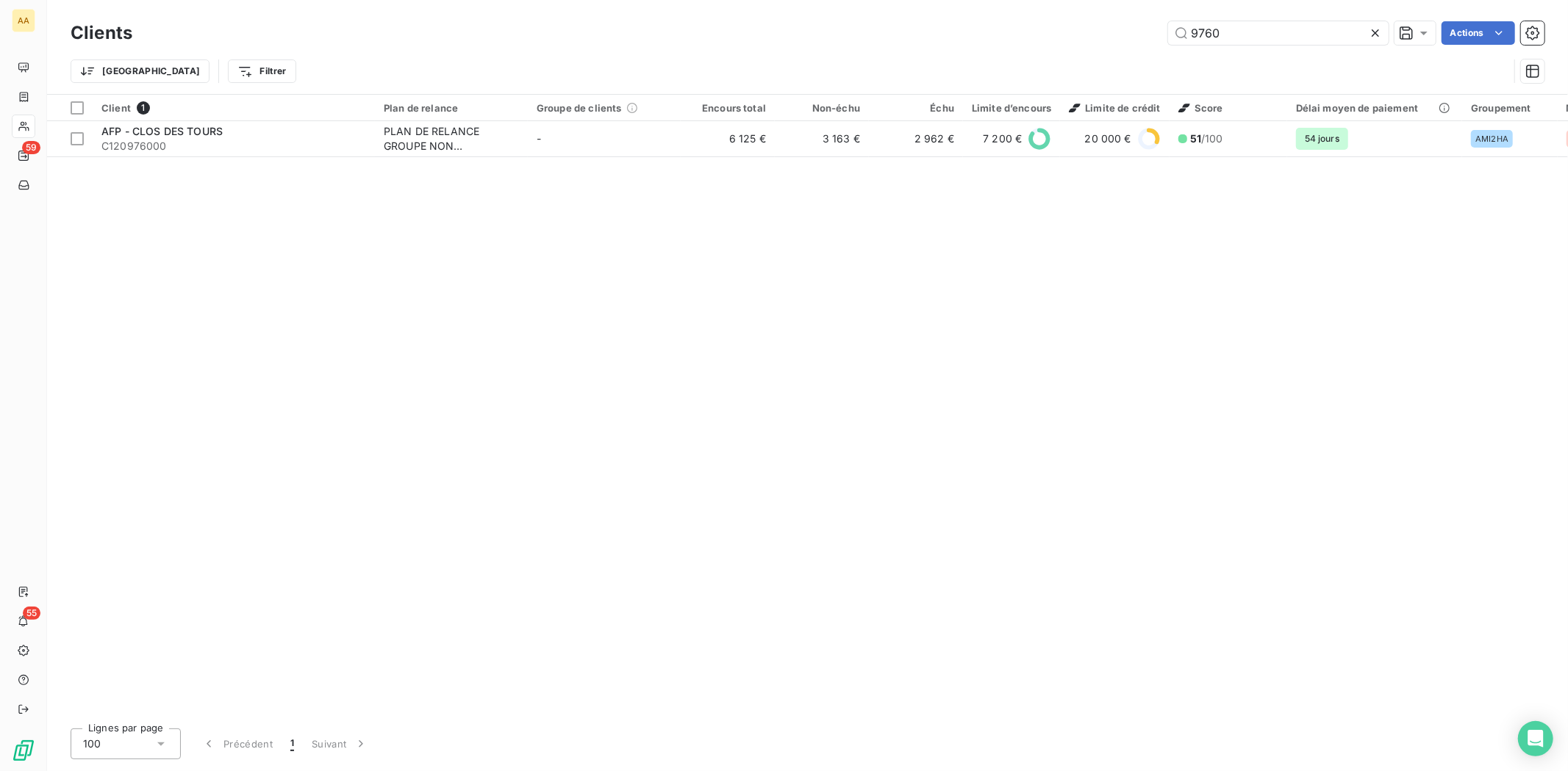
drag, startPoint x: 1255, startPoint y: 37, endPoint x: 1154, endPoint y: 31, distance: 101.2
click at [1157, 31] on div "9760 Actions" at bounding box center [847, 33] width 1395 height 23
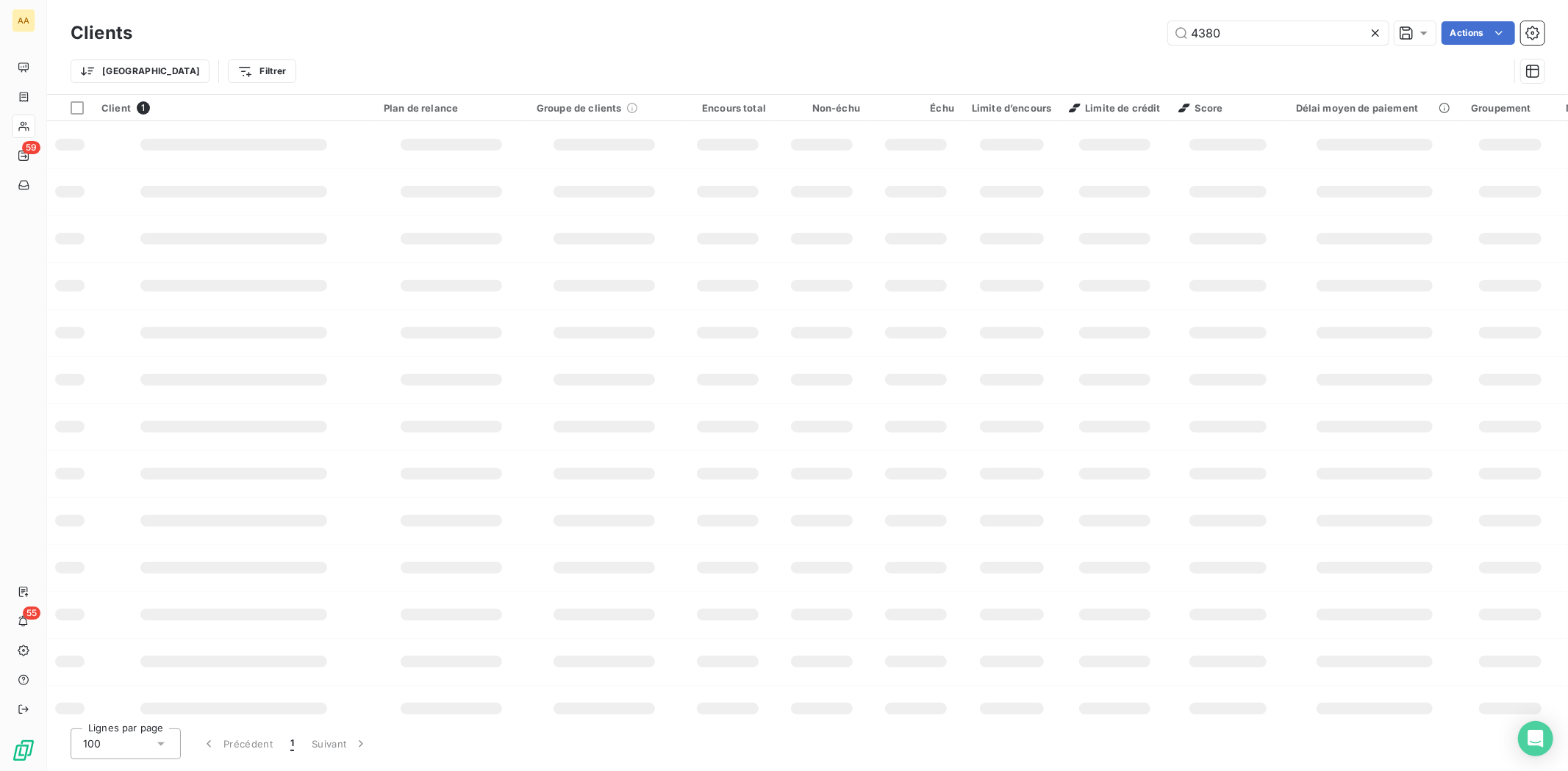
type input "4380"
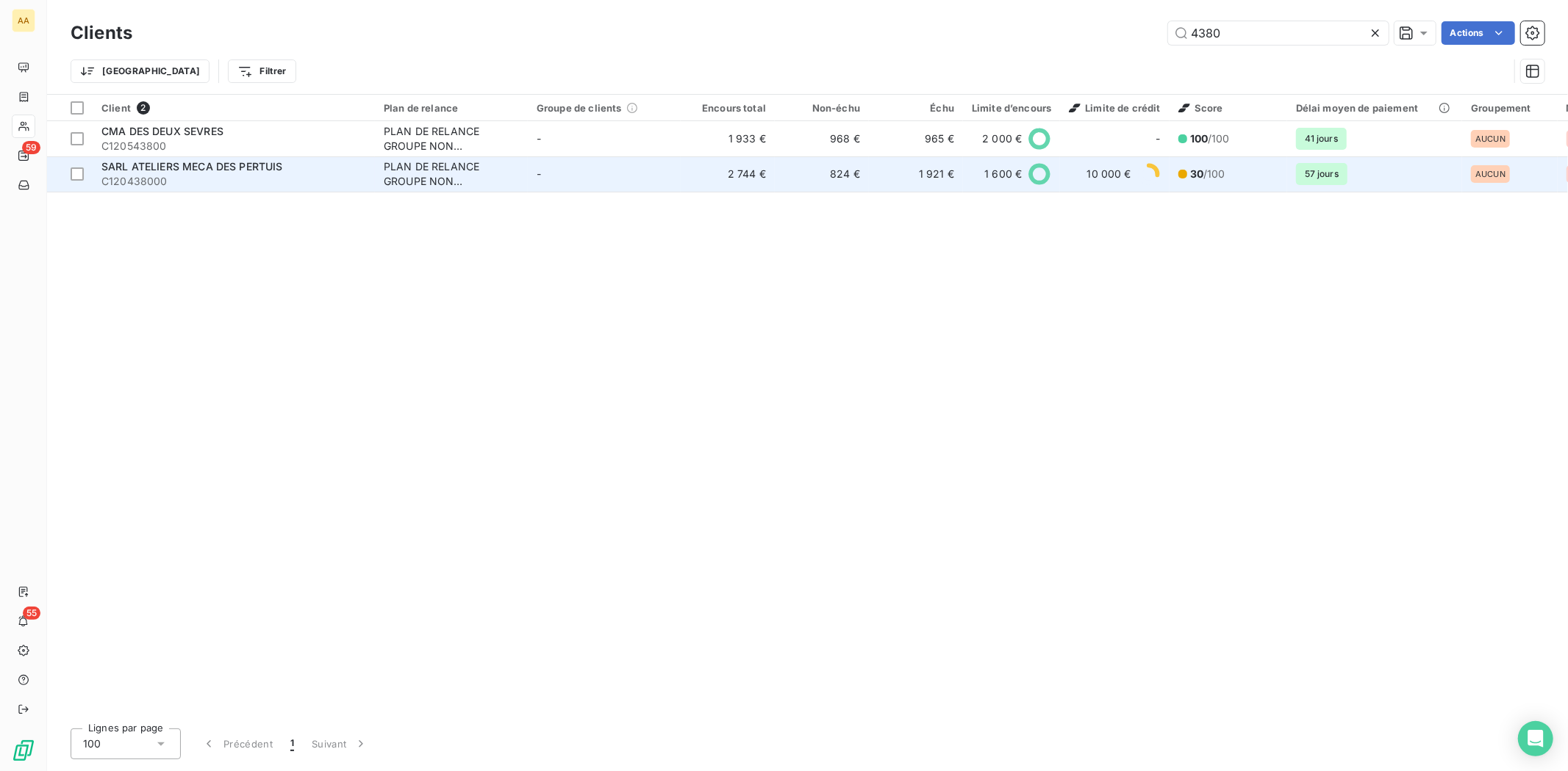
click at [120, 173] on div "SARL ATELIERS MECA DES PERTUIS" at bounding box center [234, 167] width 264 height 15
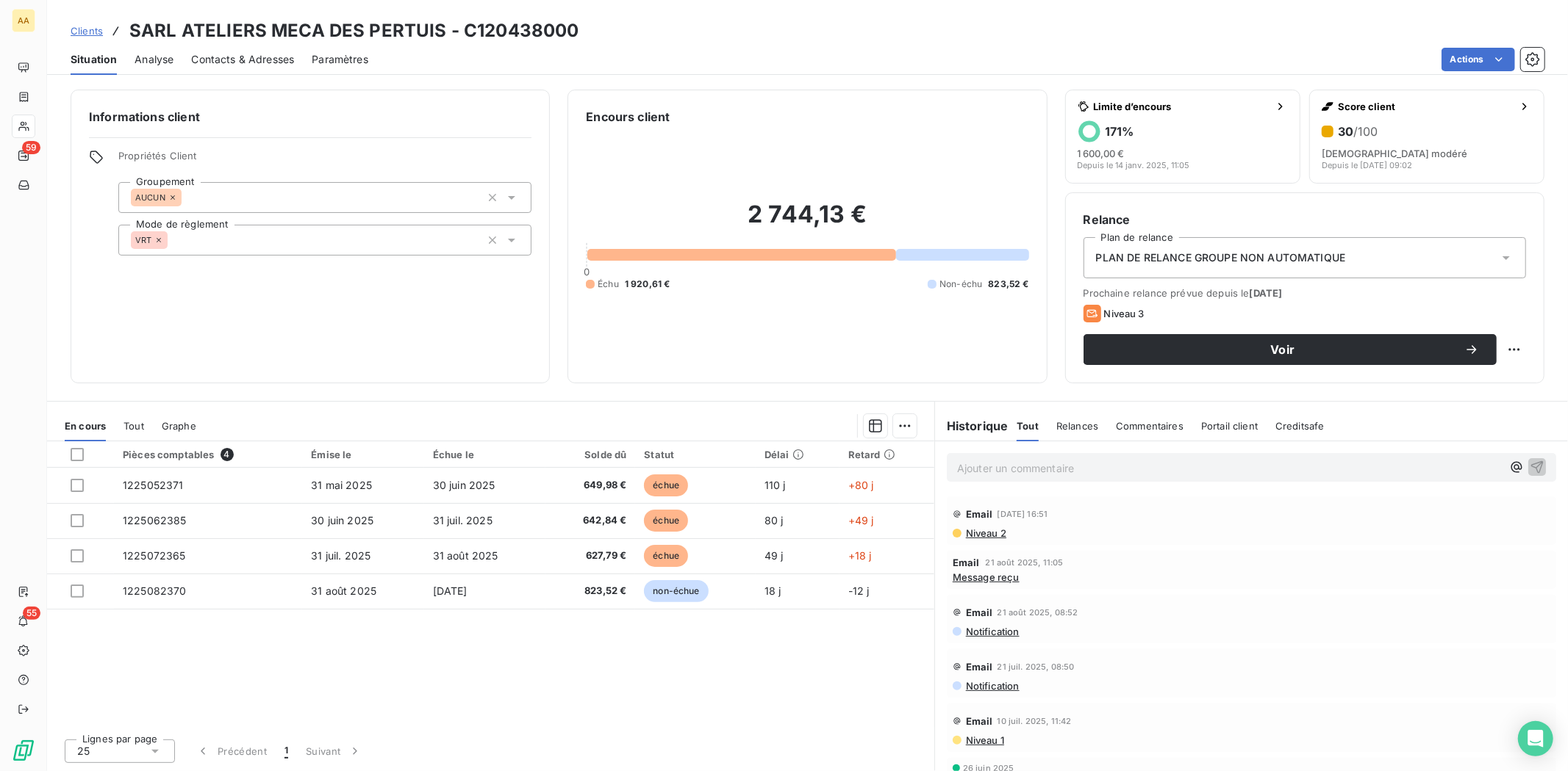
click at [239, 57] on span "Contacts & Adresses" at bounding box center [242, 60] width 103 height 15
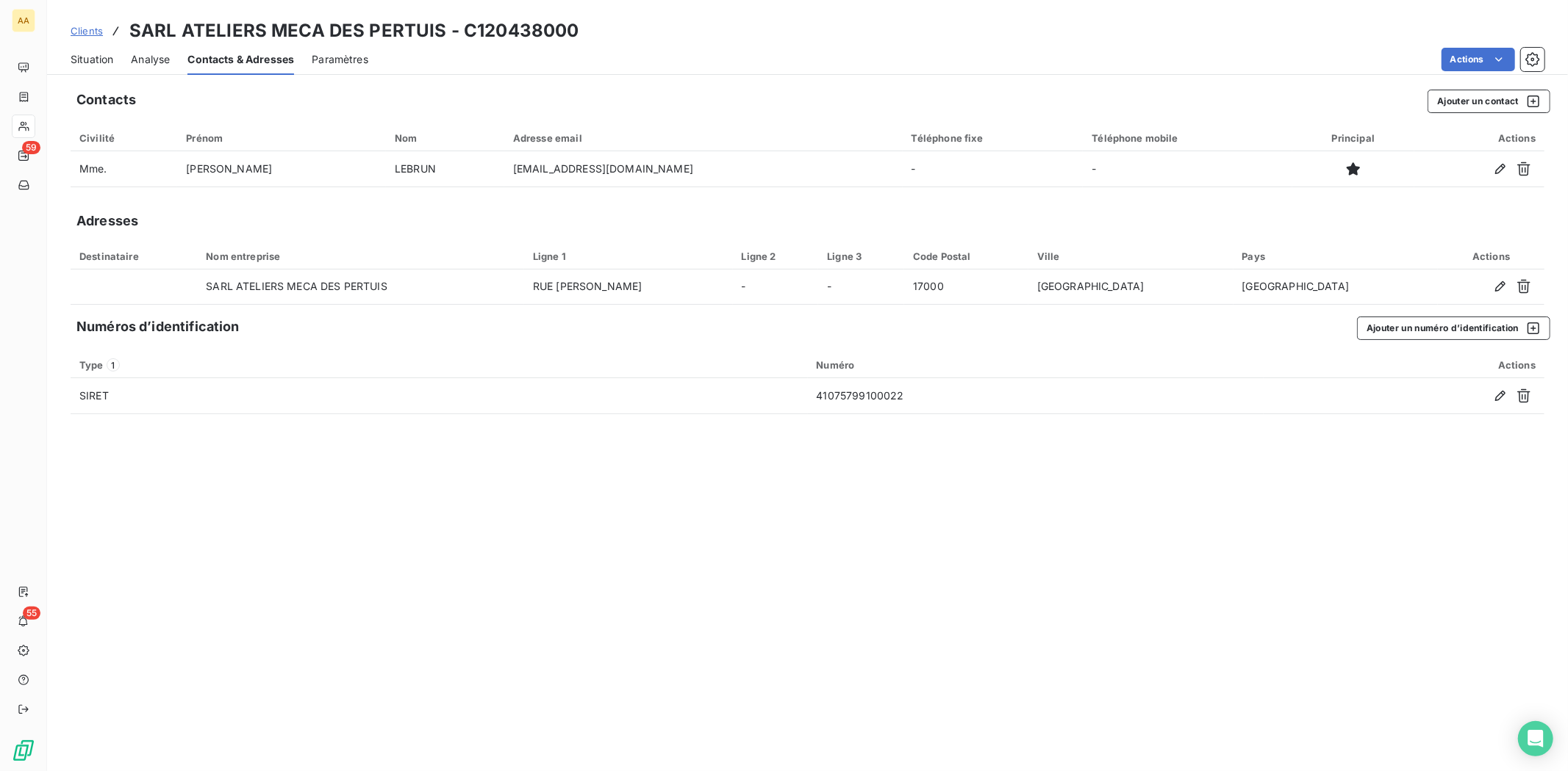
click at [165, 56] on span "Analyse" at bounding box center [150, 60] width 39 height 15
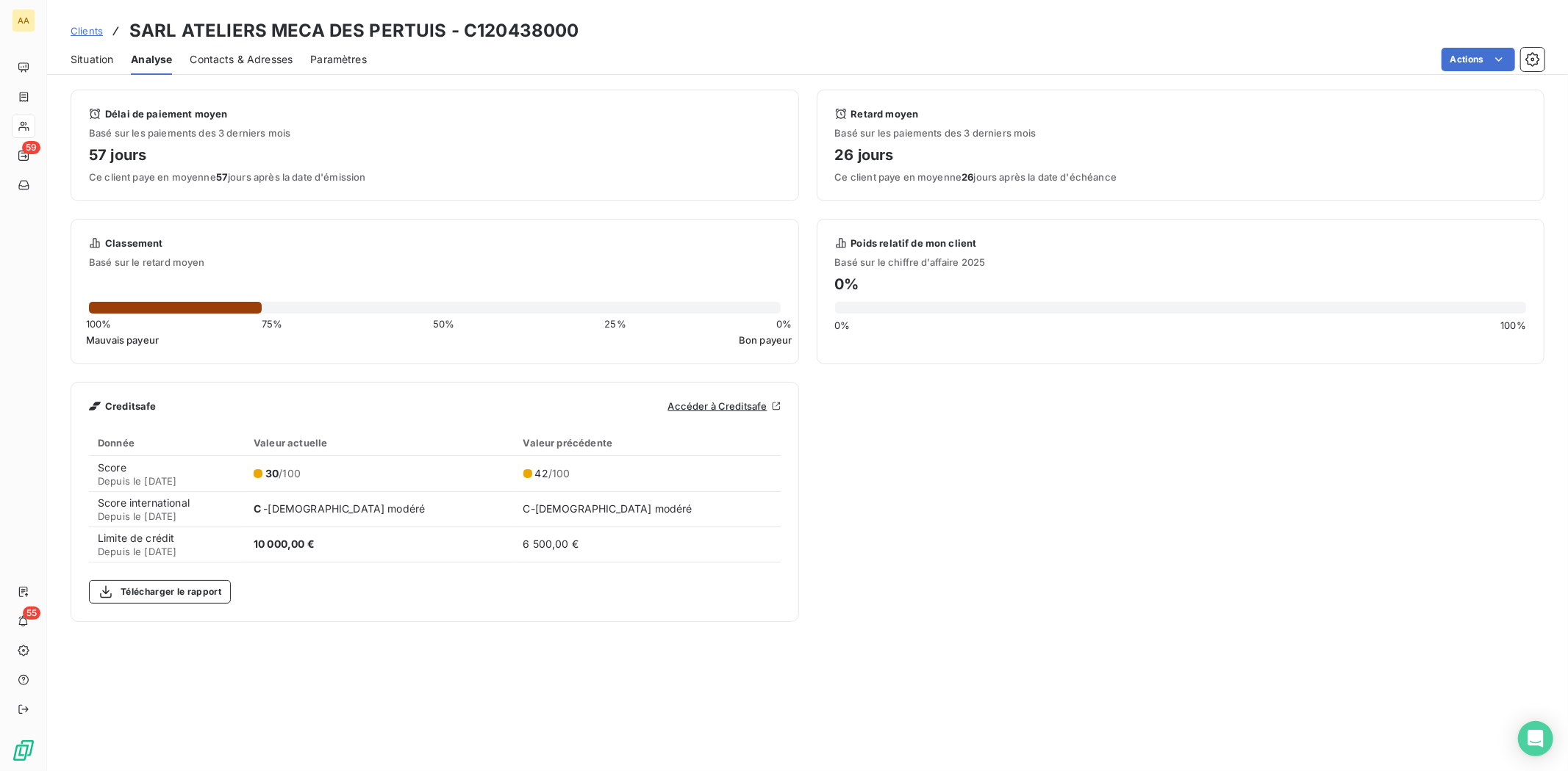
click at [108, 53] on span "Situation" at bounding box center [92, 60] width 43 height 15
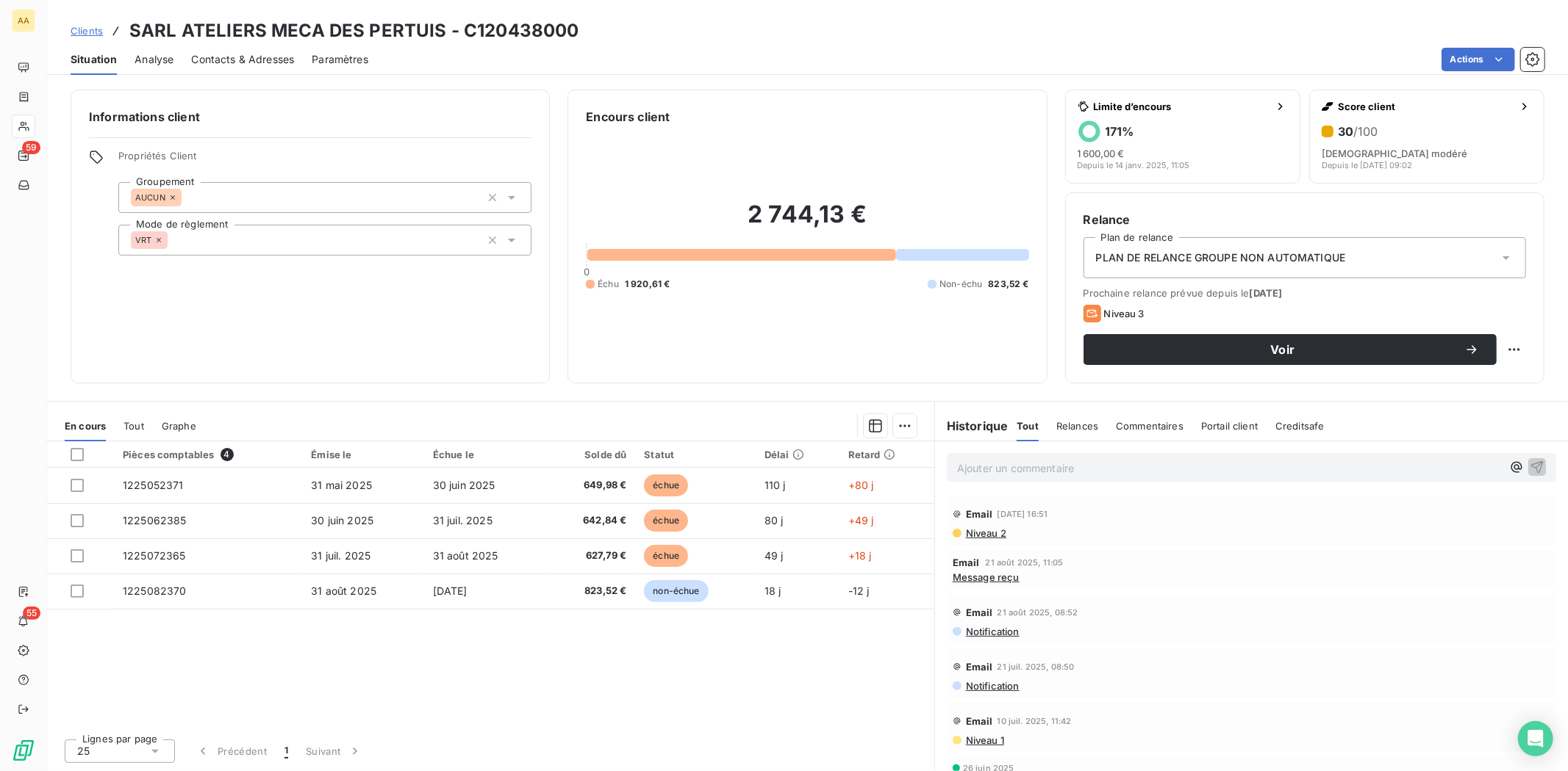
click at [268, 53] on span "Contacts & Adresses" at bounding box center [242, 60] width 103 height 15
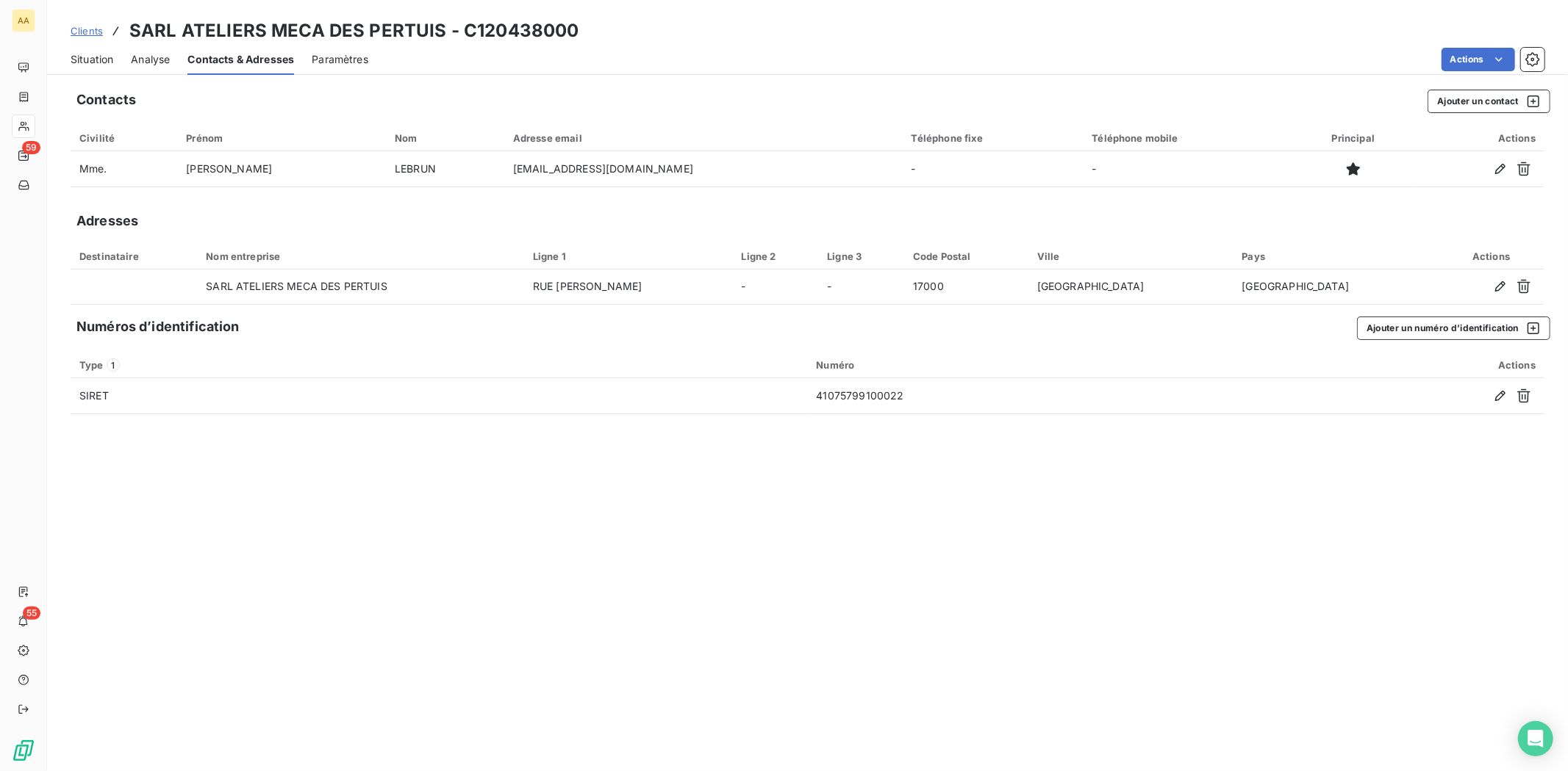
click at [114, 58] on div "Situation Analyse Contacts & Adresses Paramètres Actions" at bounding box center [807, 59] width 1521 height 31
drag, startPoint x: 98, startPoint y: 57, endPoint x: 108, endPoint y: 58, distance: 10.0
click at [99, 57] on span "Situation" at bounding box center [92, 60] width 43 height 15
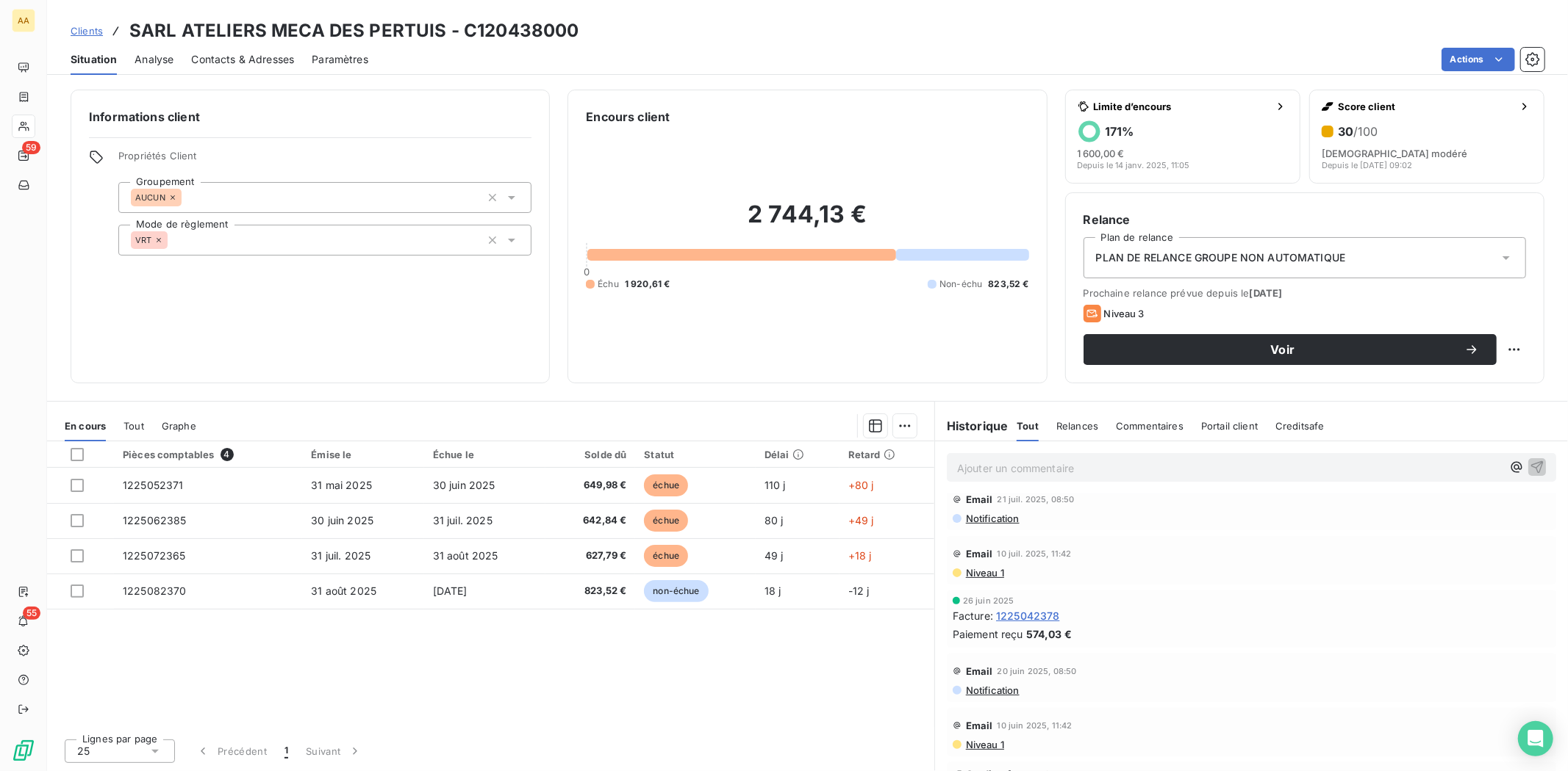
scroll to position [163, 0]
click at [250, 61] on span "Contacts & Adresses" at bounding box center [242, 60] width 103 height 15
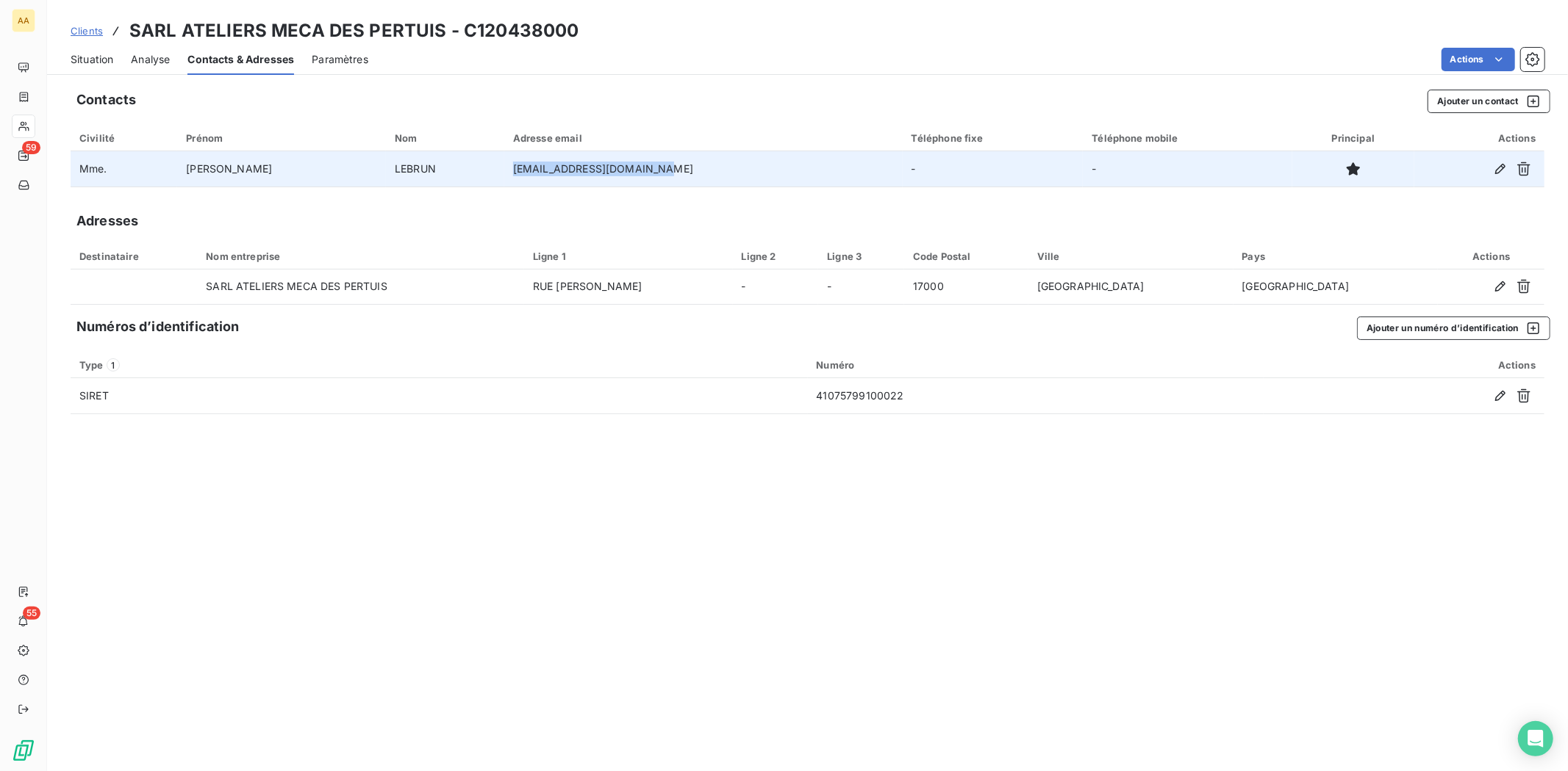
drag, startPoint x: 454, startPoint y: 164, endPoint x: 600, endPoint y: 178, distance: 146.7
click at [600, 178] on td "[EMAIL_ADDRESS][DOMAIN_NAME]" at bounding box center [704, 169] width 399 height 35
copy td "[EMAIL_ADDRESS][DOMAIN_NAME]"
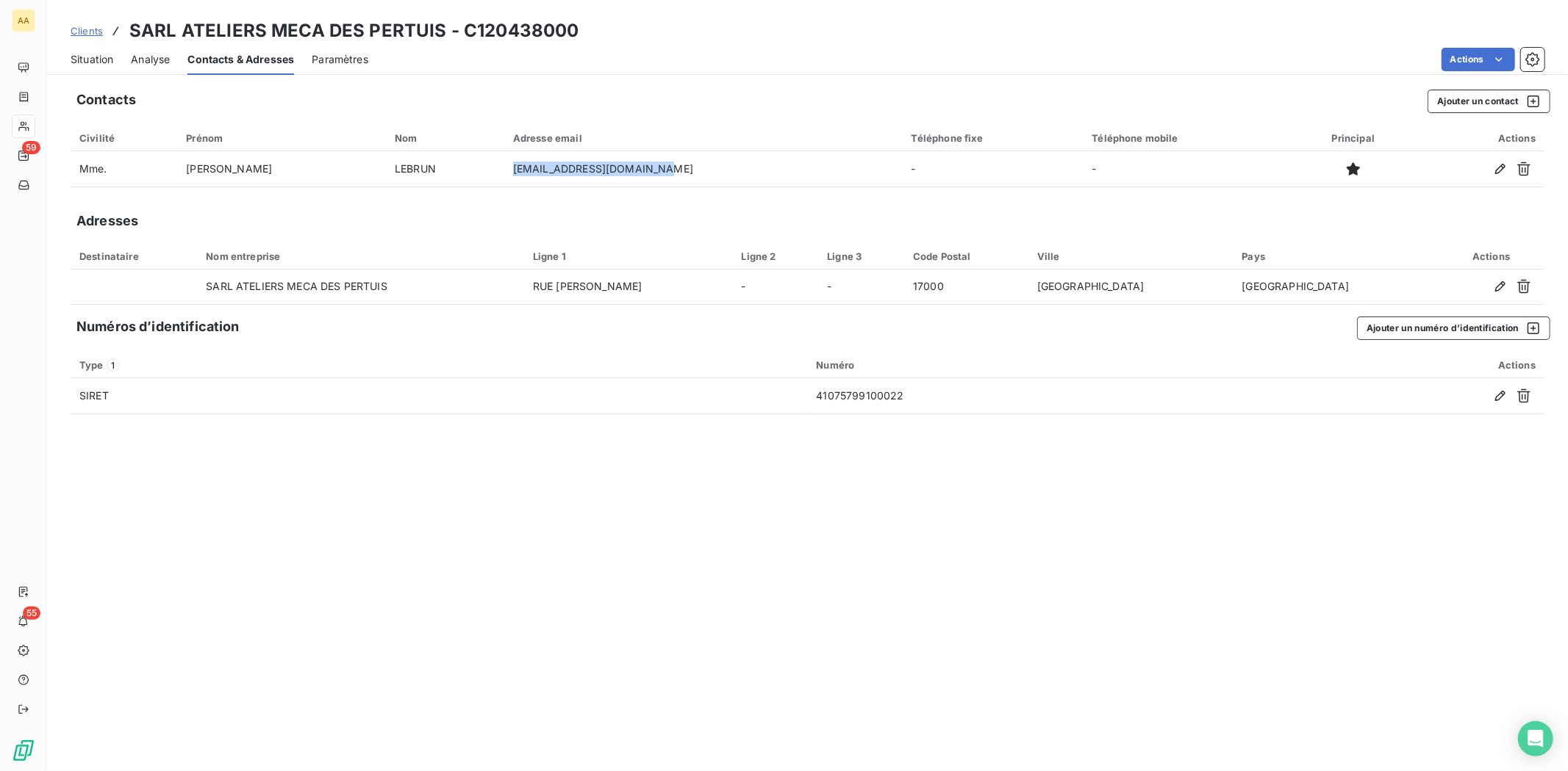
click at [97, 56] on span "Situation" at bounding box center [92, 60] width 43 height 15
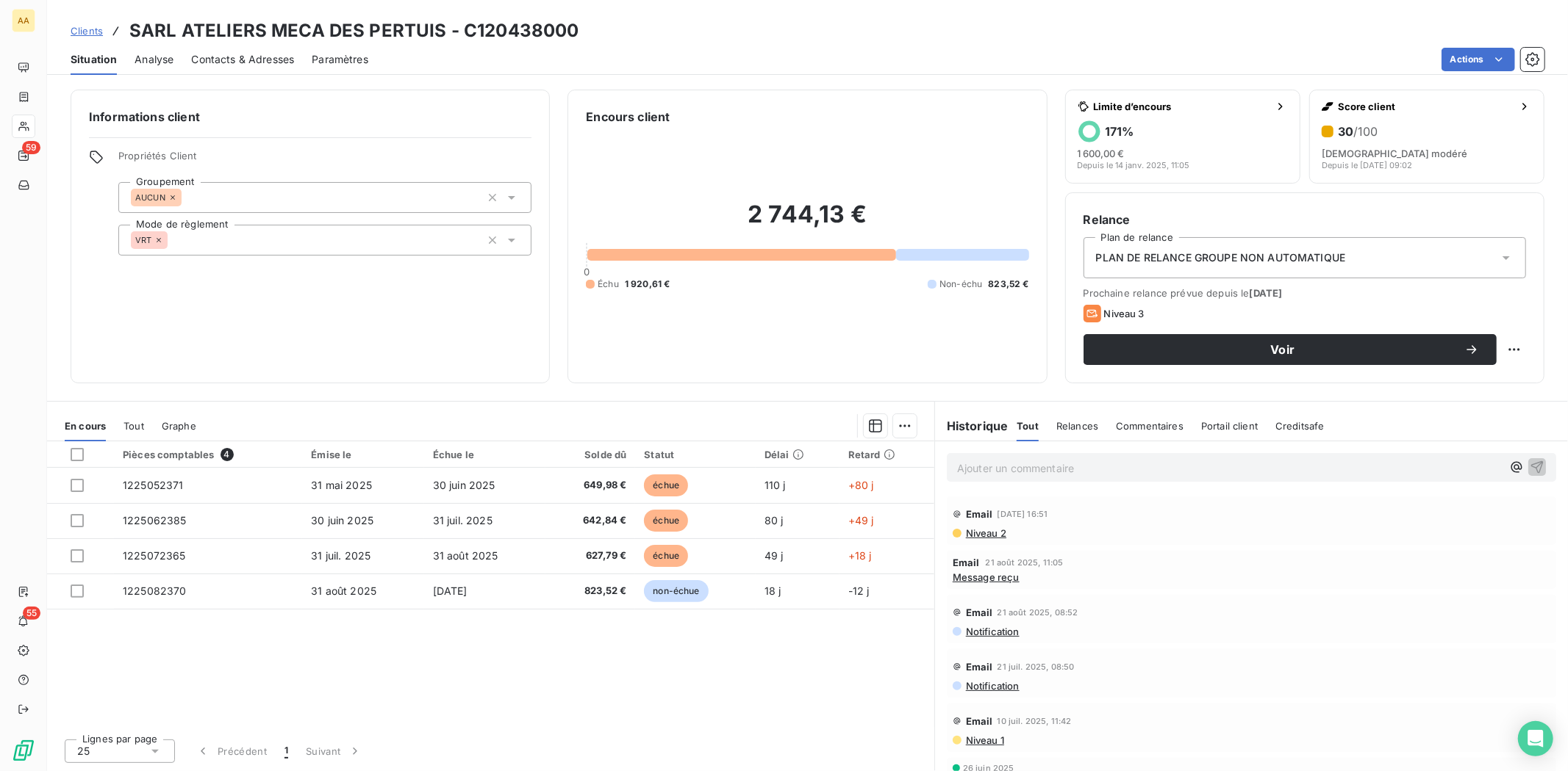
click at [229, 57] on span "Contacts & Adresses" at bounding box center [242, 60] width 103 height 15
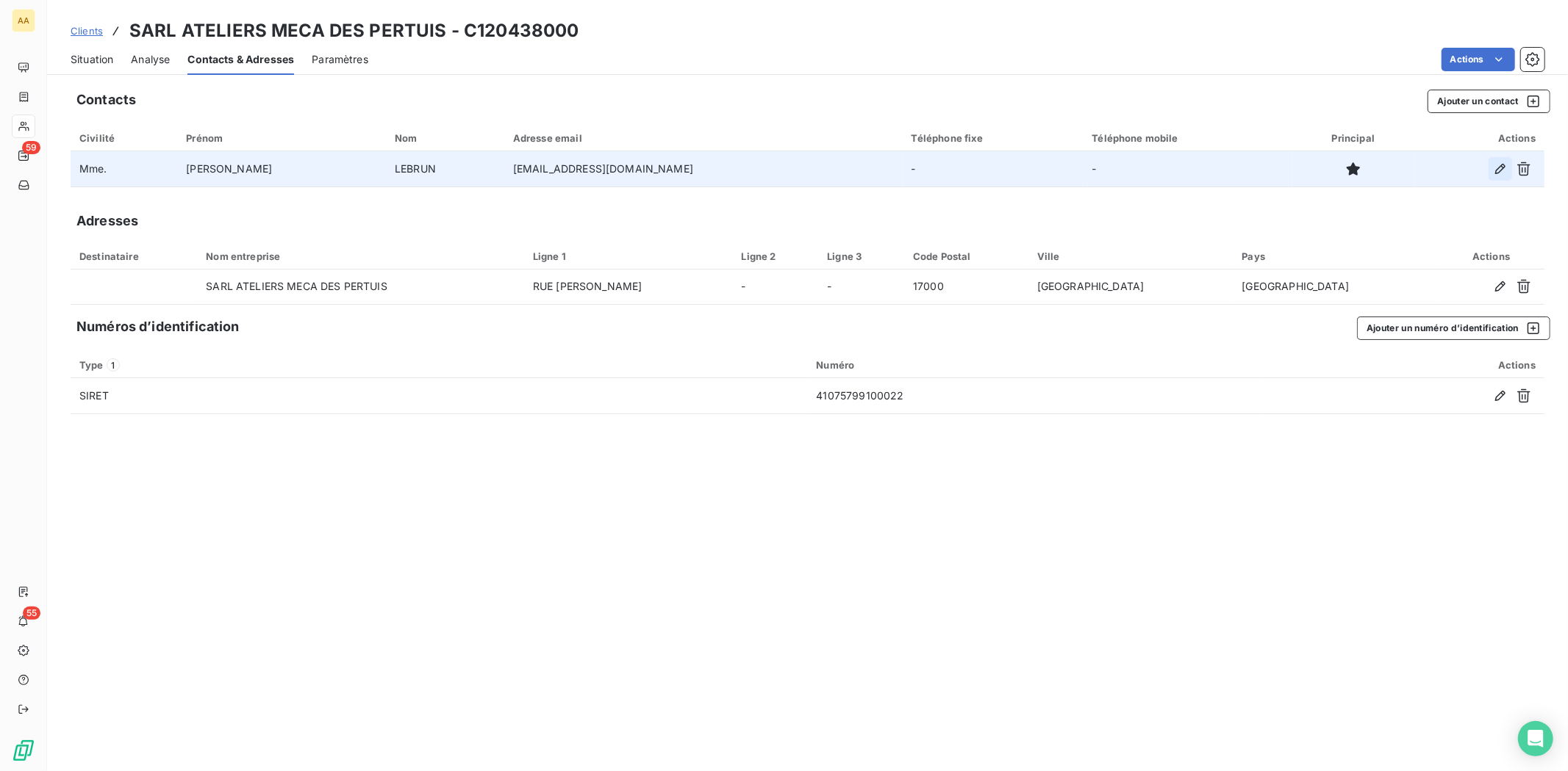
click at [1498, 169] on icon "button" at bounding box center [1500, 169] width 10 height 10
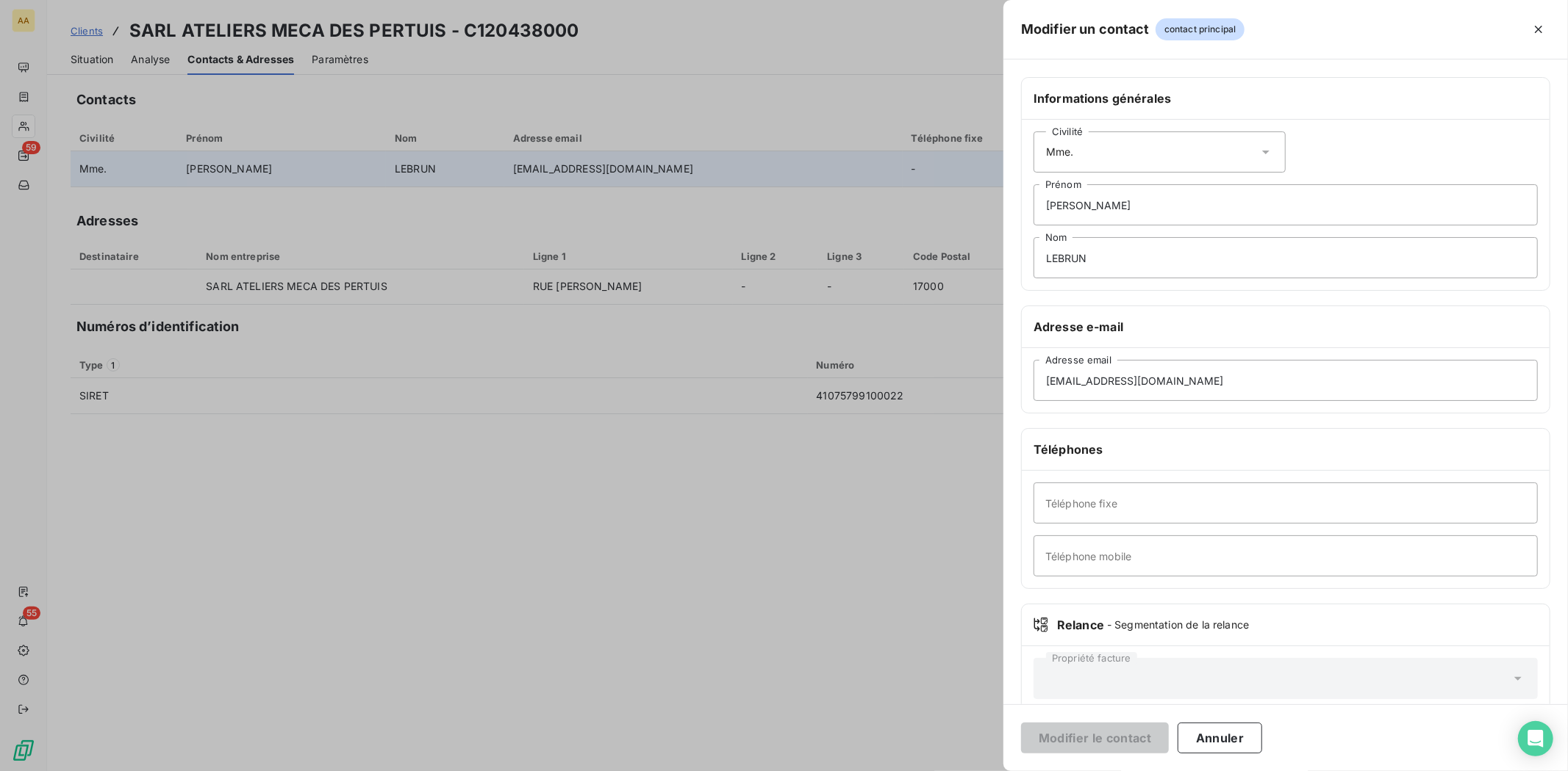
click at [1264, 150] on icon at bounding box center [1266, 153] width 15 height 15
click at [1116, 210] on li "Monsieur" at bounding box center [1159, 215] width 252 height 27
drag, startPoint x: 1116, startPoint y: 210, endPoint x: 1011, endPoint y: 208, distance: 105.0
click at [1011, 208] on div "Informations générales Civilité Monsieur [PERSON_NAME] Nom Adresse e-mail [EMAI…" at bounding box center [1285, 403] width 565 height 653
type input "d"
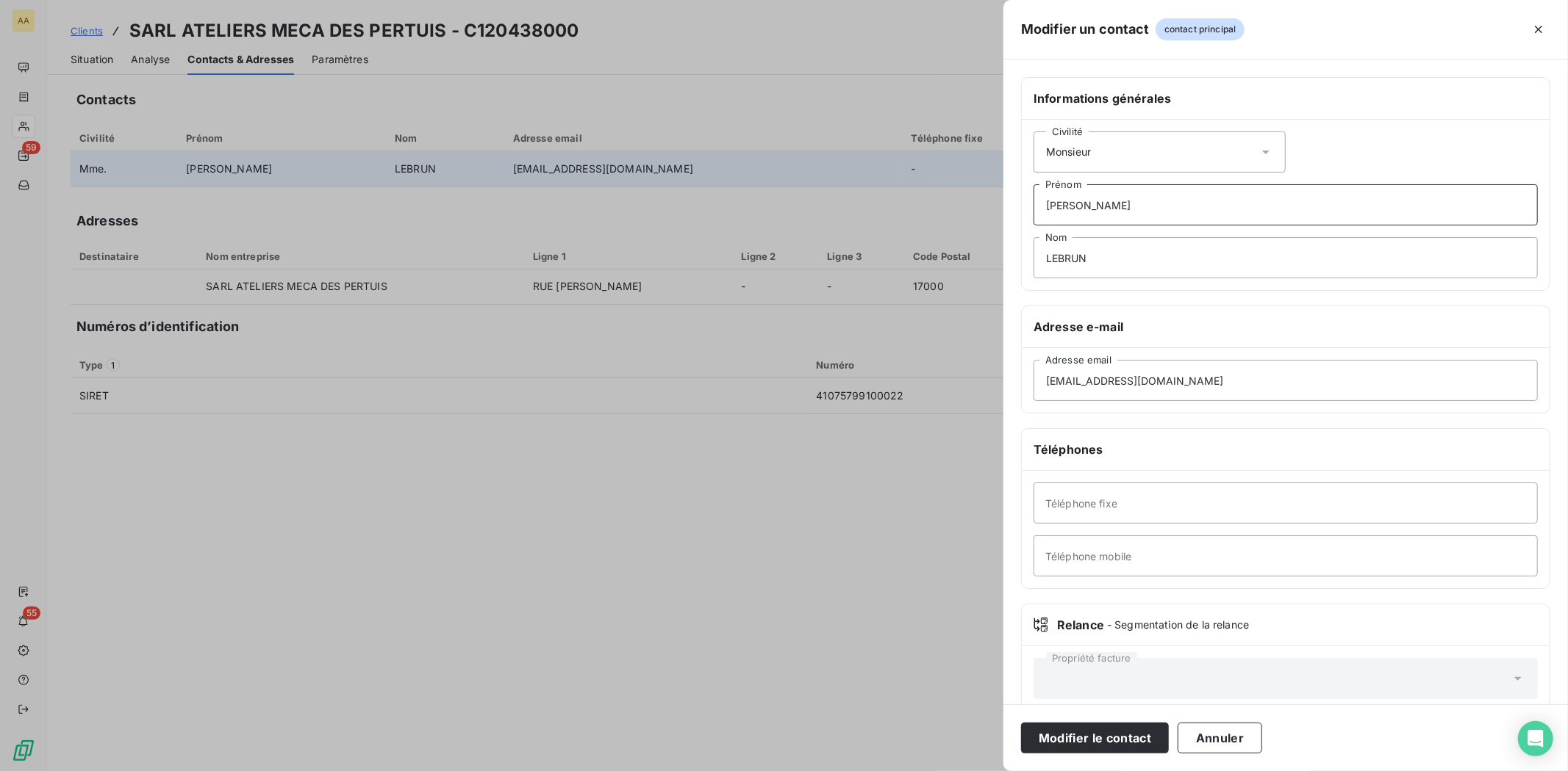
type input "[PERSON_NAME]"
type input "[PHONE_NUMBER]"
click at [1111, 739] on button "Modifier le contact" at bounding box center [1094, 738] width 148 height 31
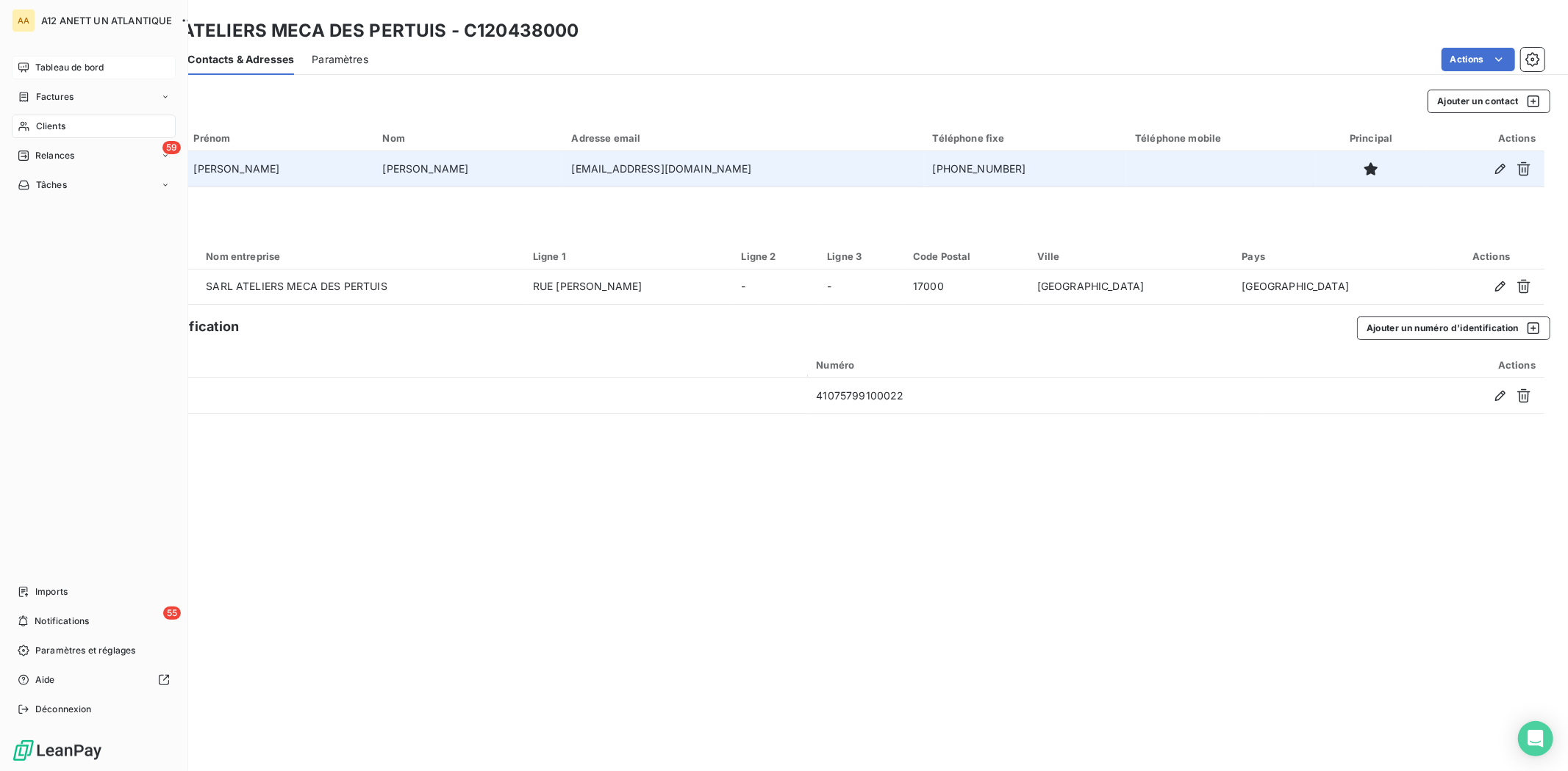
click at [50, 65] on span "Tableau de bord" at bounding box center [69, 68] width 68 height 13
